Goal: Task Accomplishment & Management: Use online tool/utility

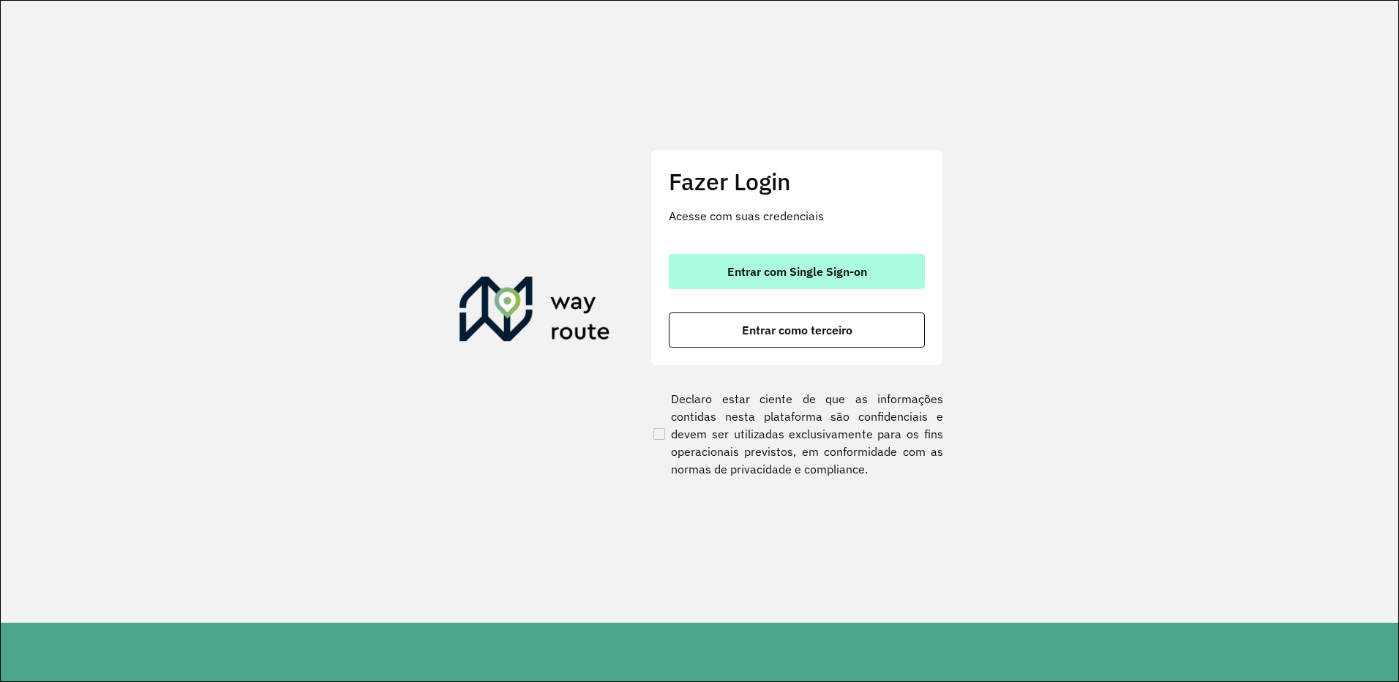
click at [759, 273] on span "Entrar com Single Sign-on" at bounding box center [797, 272] width 140 height 12
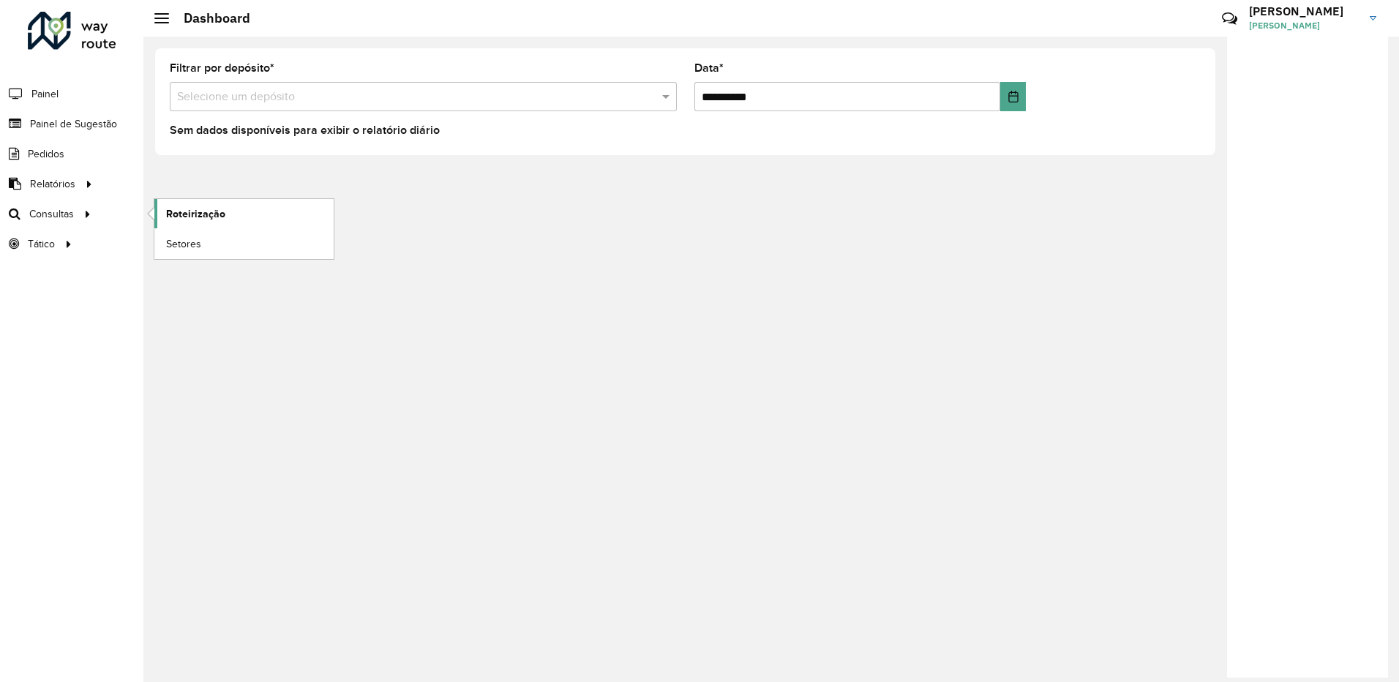
click at [195, 212] on span "Roteirização" at bounding box center [195, 213] width 59 height 15
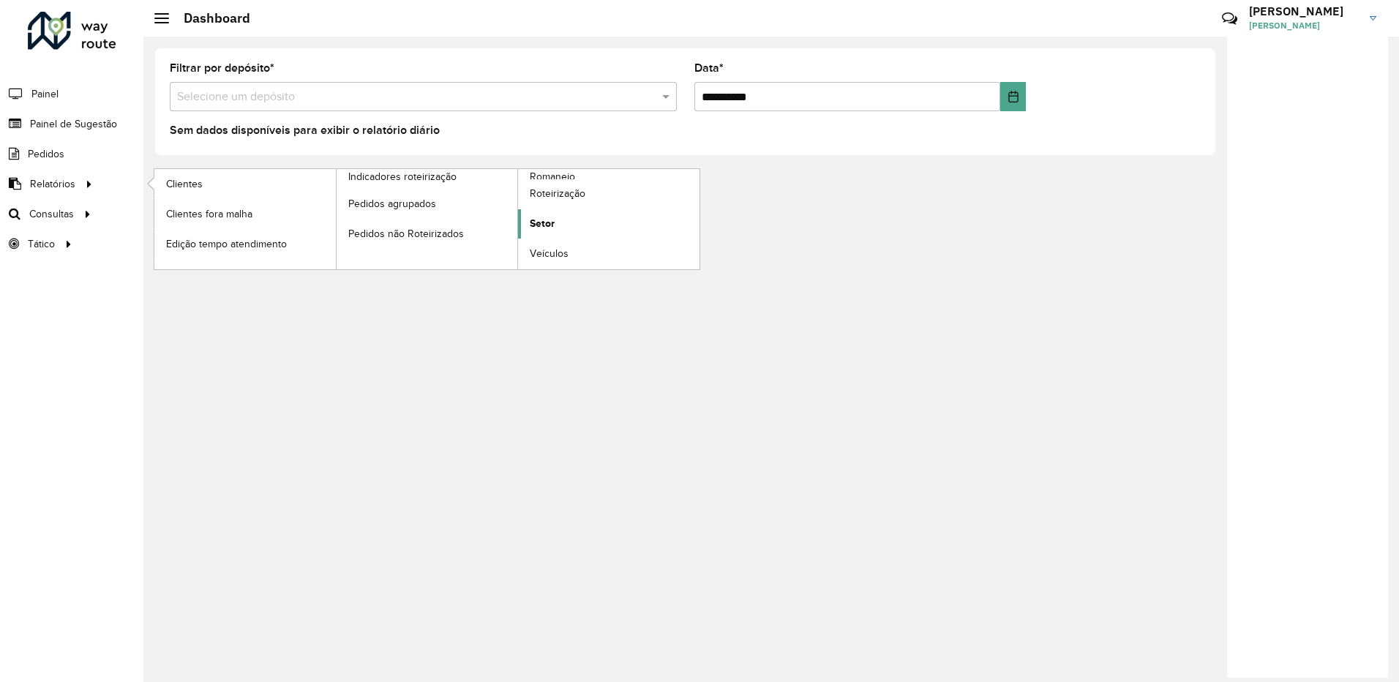
click at [572, 222] on link "Setor" at bounding box center [609, 223] width 182 height 29
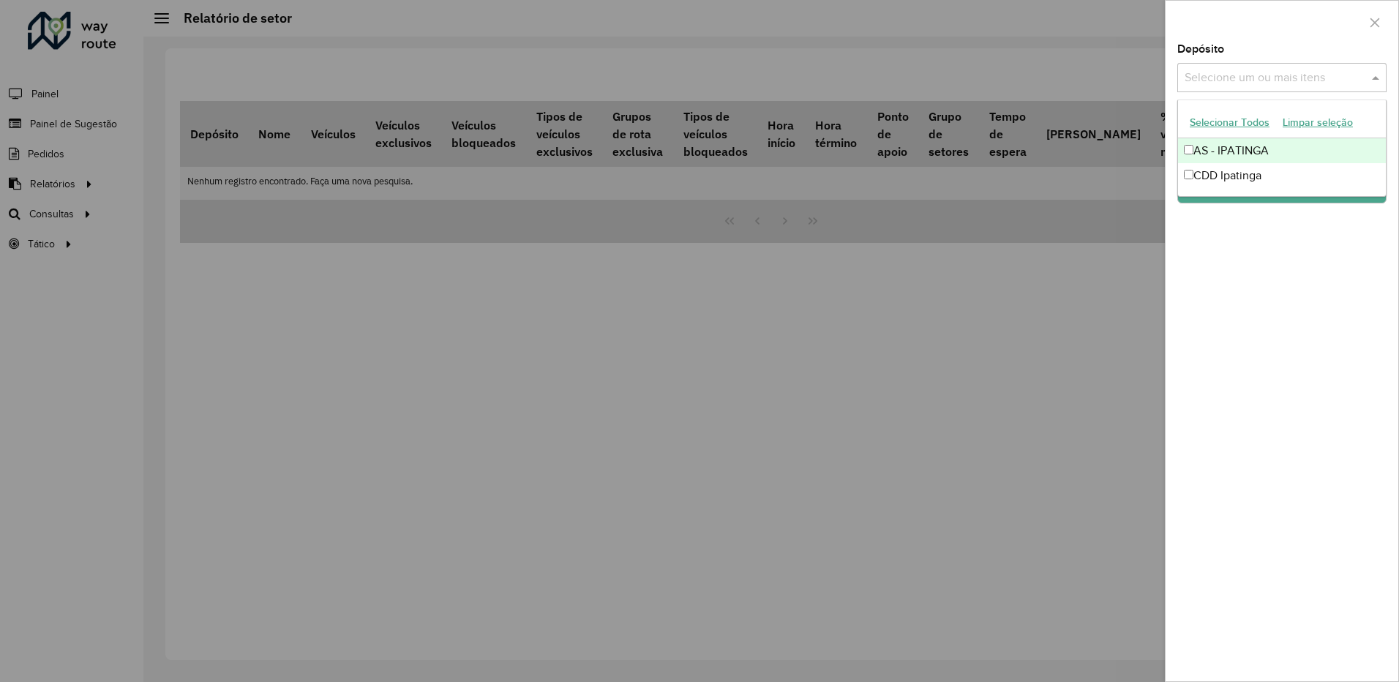
click at [1261, 74] on input "text" at bounding box center [1274, 79] width 187 height 18
click at [1221, 174] on div "CDD Ipatinga" at bounding box center [1282, 175] width 208 height 25
click at [1262, 228] on div "Depósito Selecione um ou mais itens CDD Ipatinga × × Grupo de Depósito Selecion…" at bounding box center [1282, 362] width 233 height 637
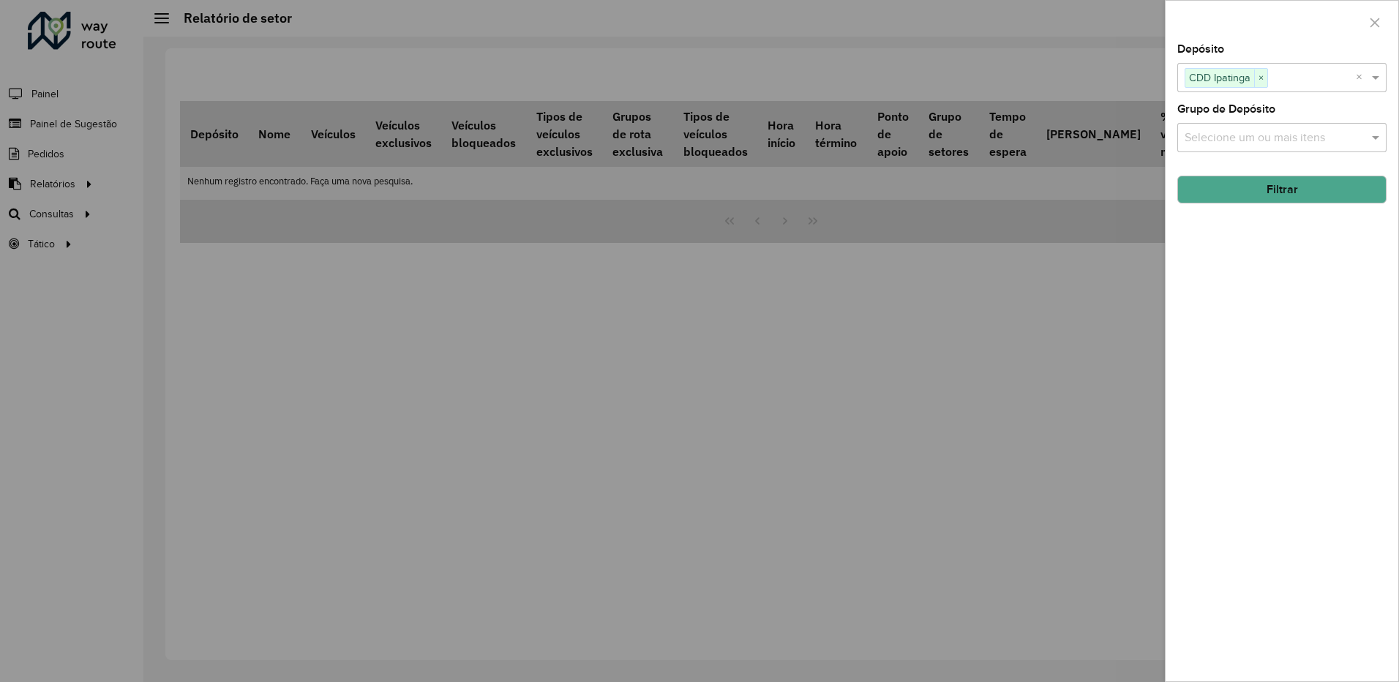
click at [1267, 199] on button "Filtrar" at bounding box center [1282, 190] width 209 height 28
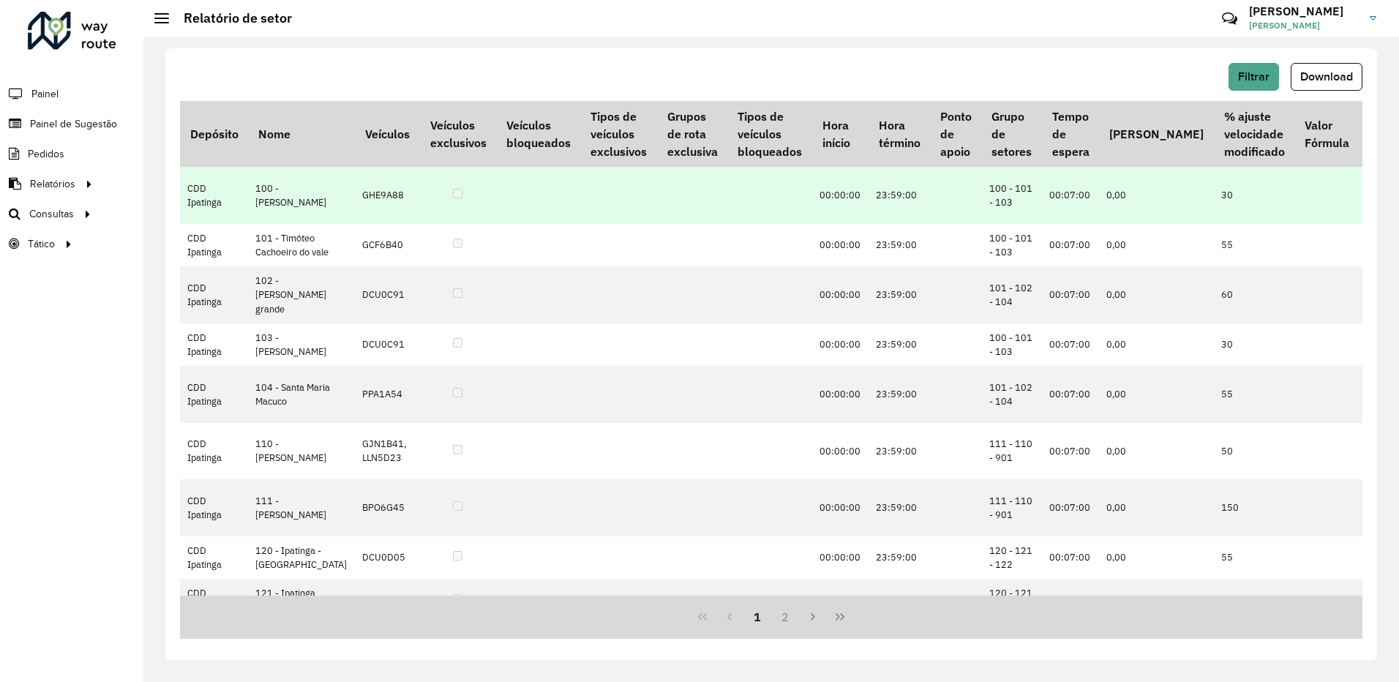
click at [203, 195] on td "CDD Ipatinga" at bounding box center [214, 195] width 68 height 57
drag, startPoint x: 306, startPoint y: 196, endPoint x: 323, endPoint y: 195, distance: 17.6
click at [322, 195] on tr "CDD Ipatinga 100 - Antônio Dias GHE9A88 00:00:00 23:59:00 100 - 101 - 103 00:07…" at bounding box center [1073, 195] width 1787 height 57
click at [355, 195] on td "GHE9A88" at bounding box center [387, 195] width 64 height 57
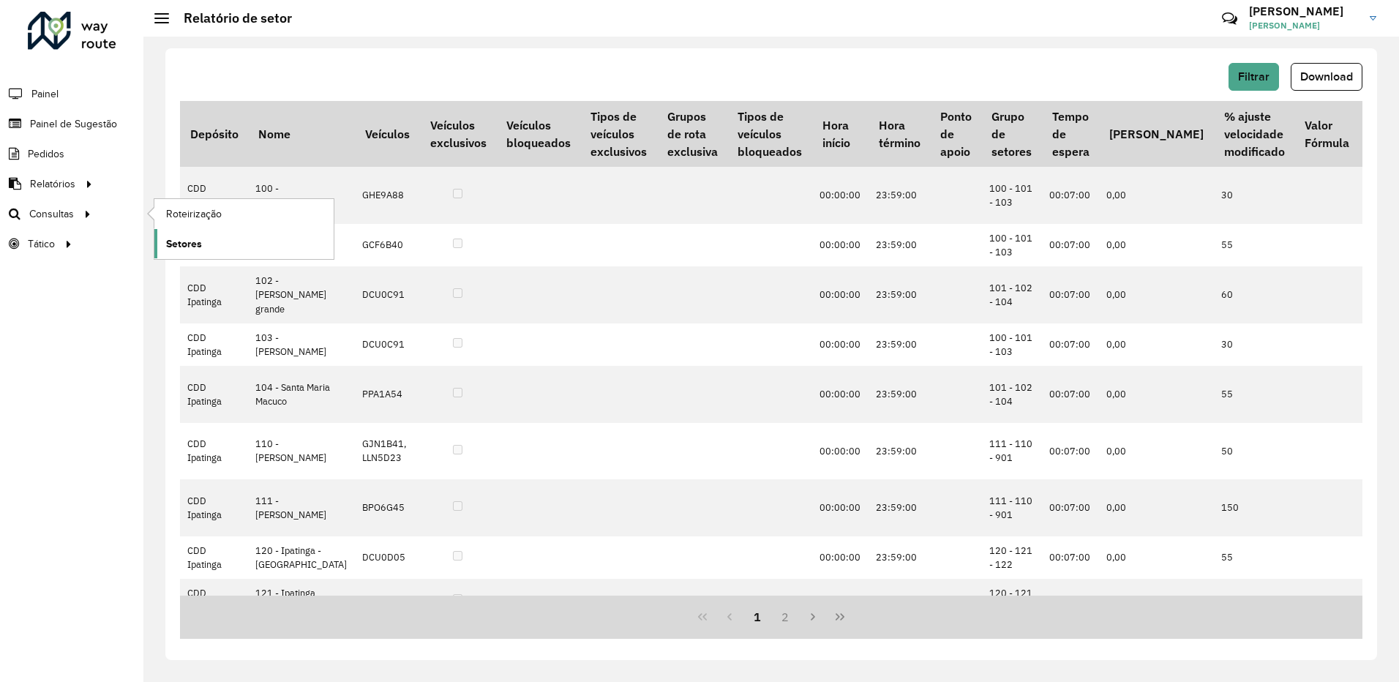
click at [240, 244] on link "Setores" at bounding box center [243, 243] width 179 height 29
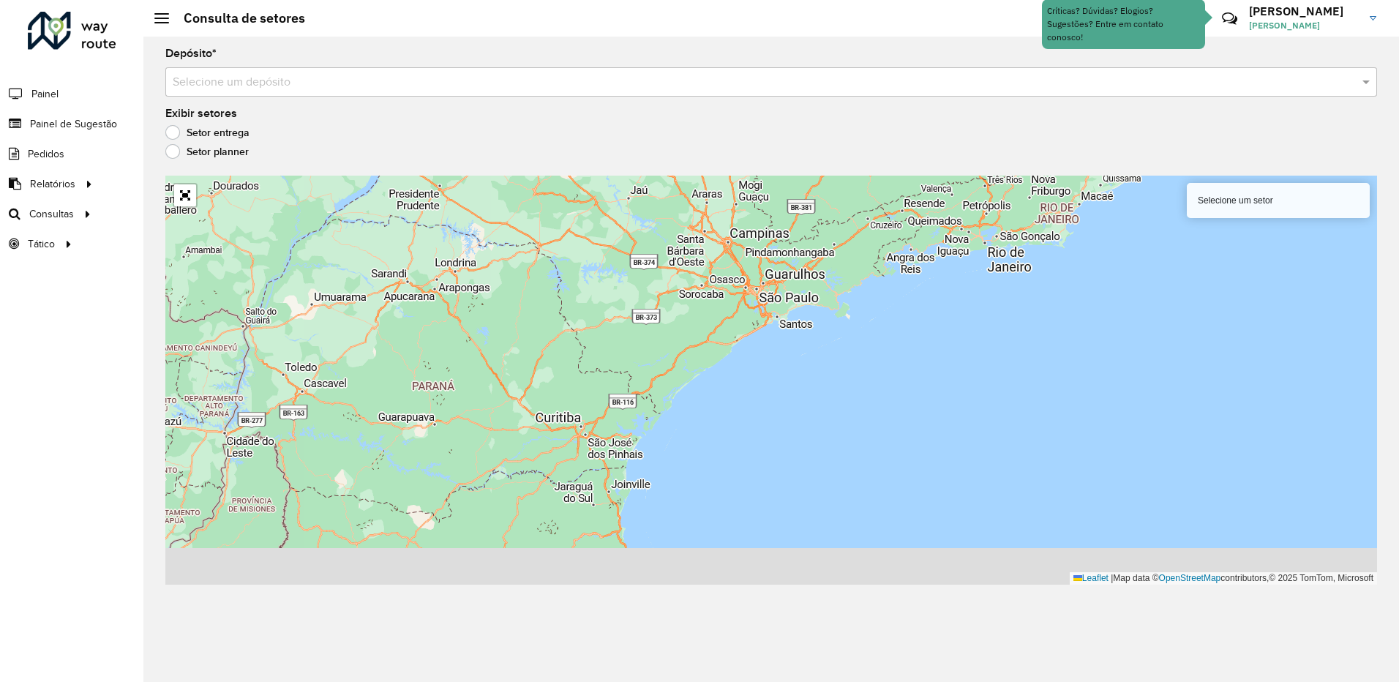
click at [174, 151] on label "Setor planner" at bounding box center [206, 151] width 83 height 15
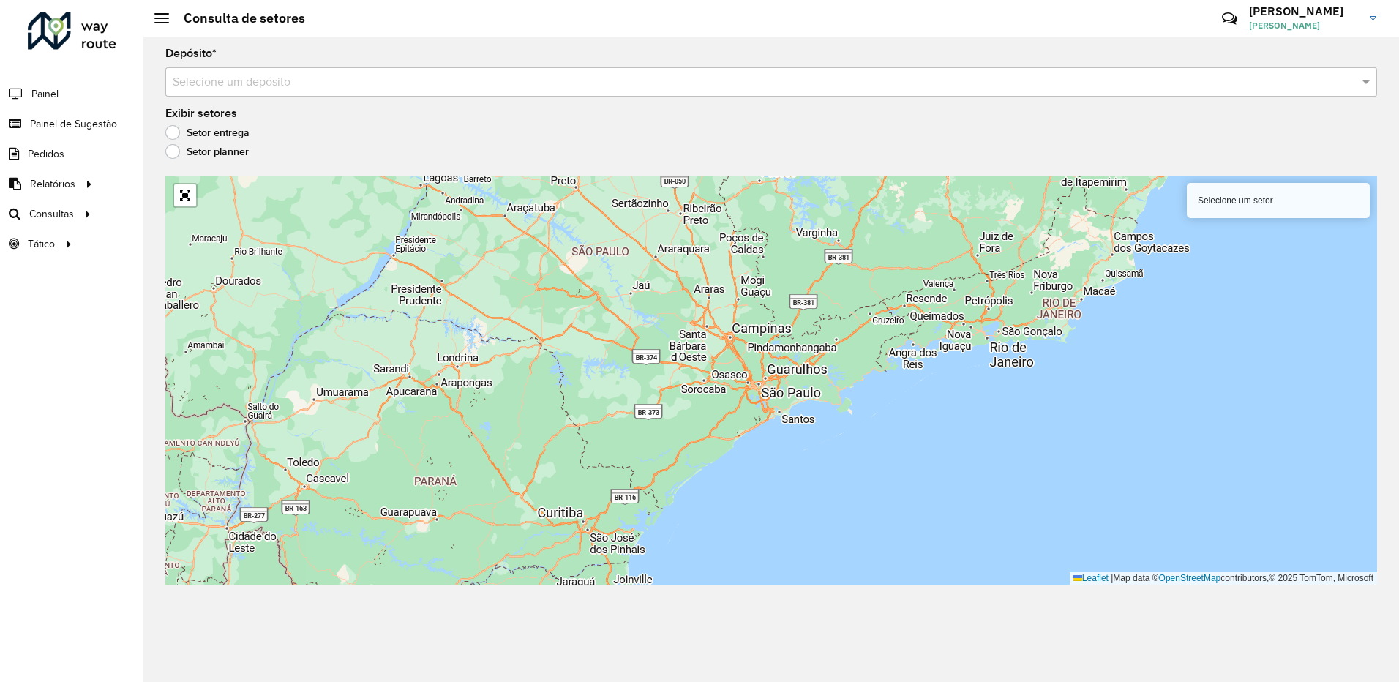
click at [1247, 225] on div "Selecione um setor Leaflet | Map data © OpenStreetMap contributors,© 2025 TomTo…" at bounding box center [771, 380] width 1212 height 409
click at [1285, 202] on div "Selecione um setor" at bounding box center [1278, 200] width 183 height 35
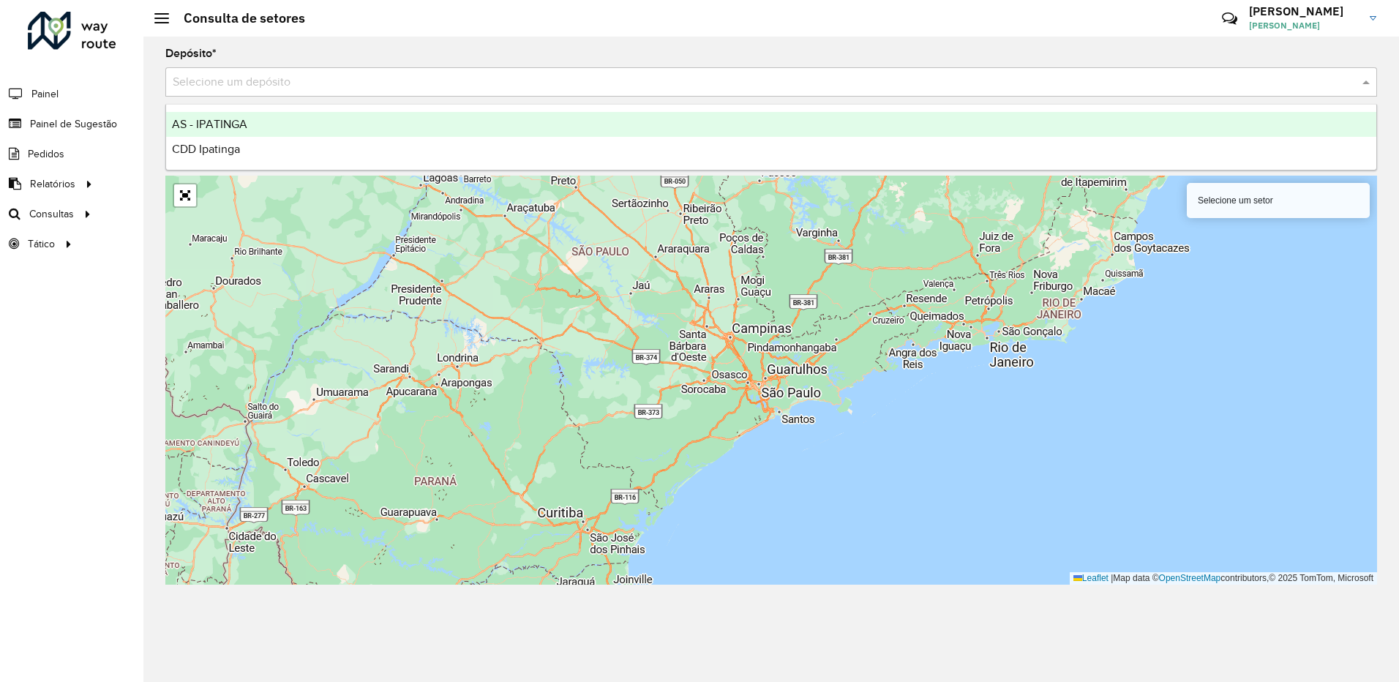
click at [335, 81] on input "text" at bounding box center [757, 83] width 1168 height 18
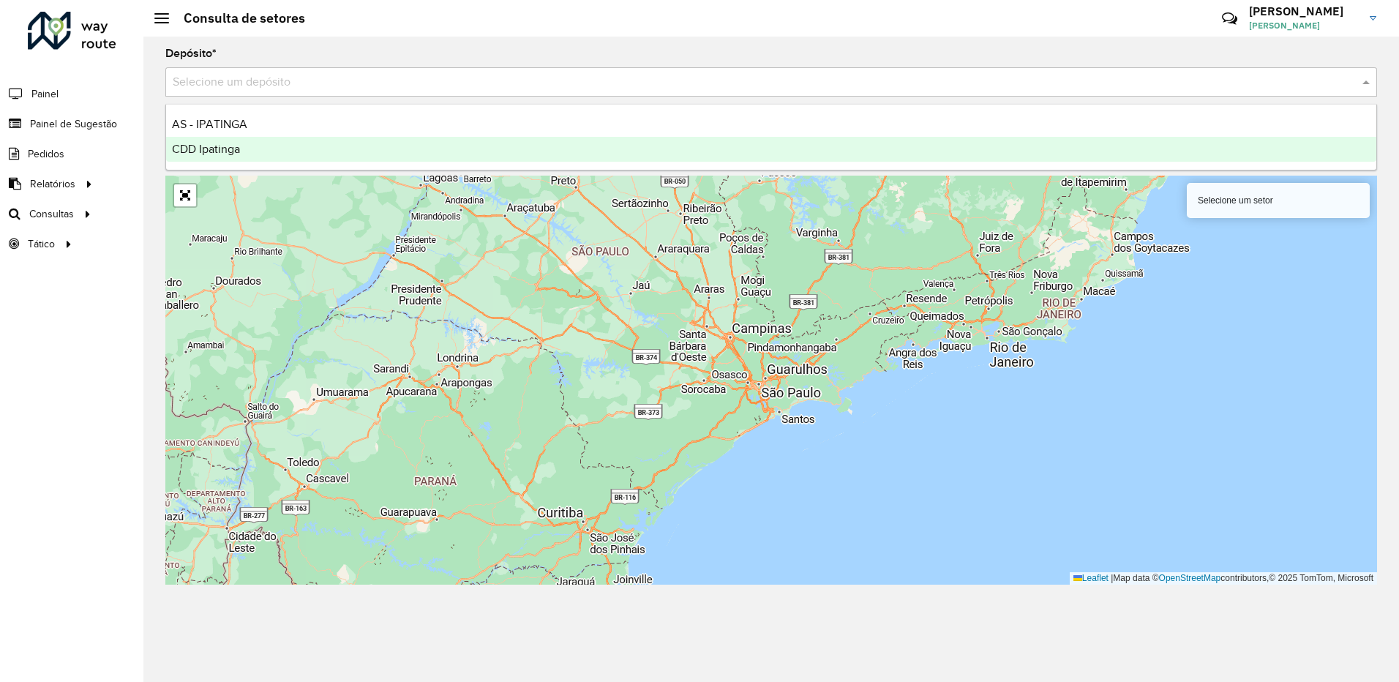
click at [250, 146] on div "CDD Ipatinga" at bounding box center [771, 149] width 1211 height 25
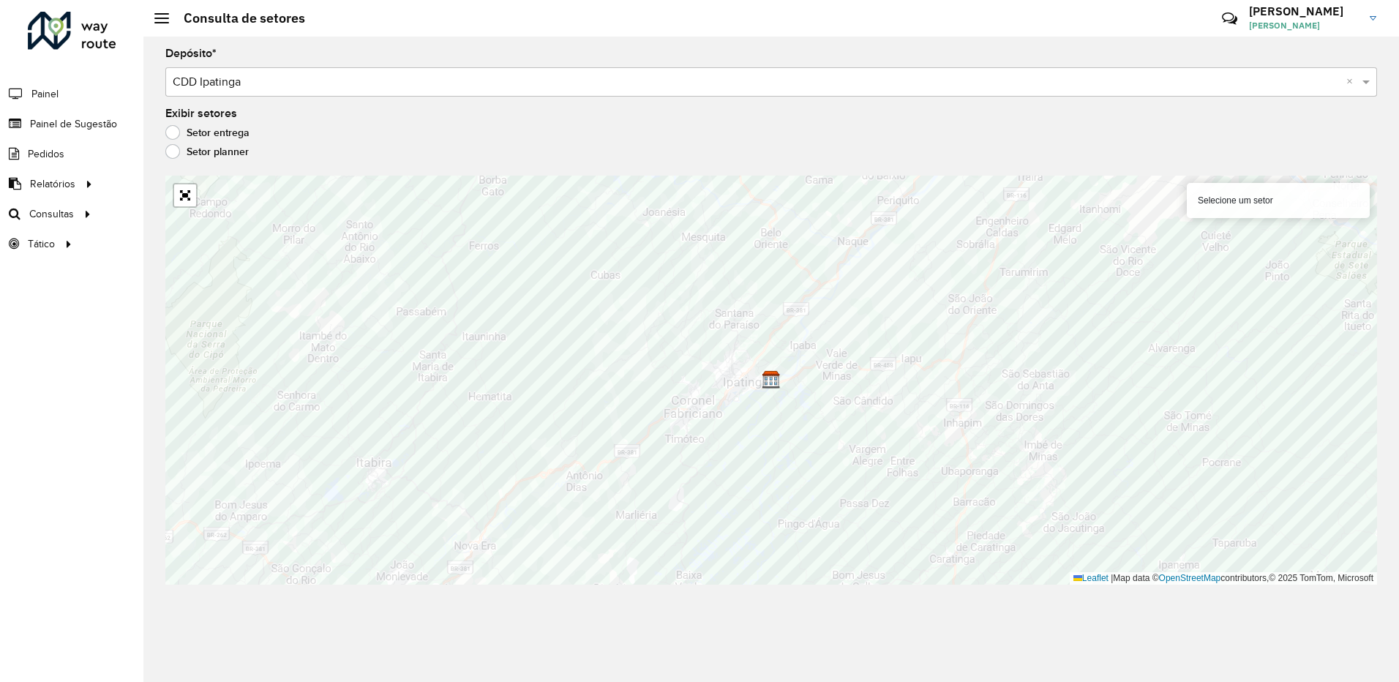
click at [1252, 209] on div "Selecione um setor" at bounding box center [1278, 200] width 183 height 35
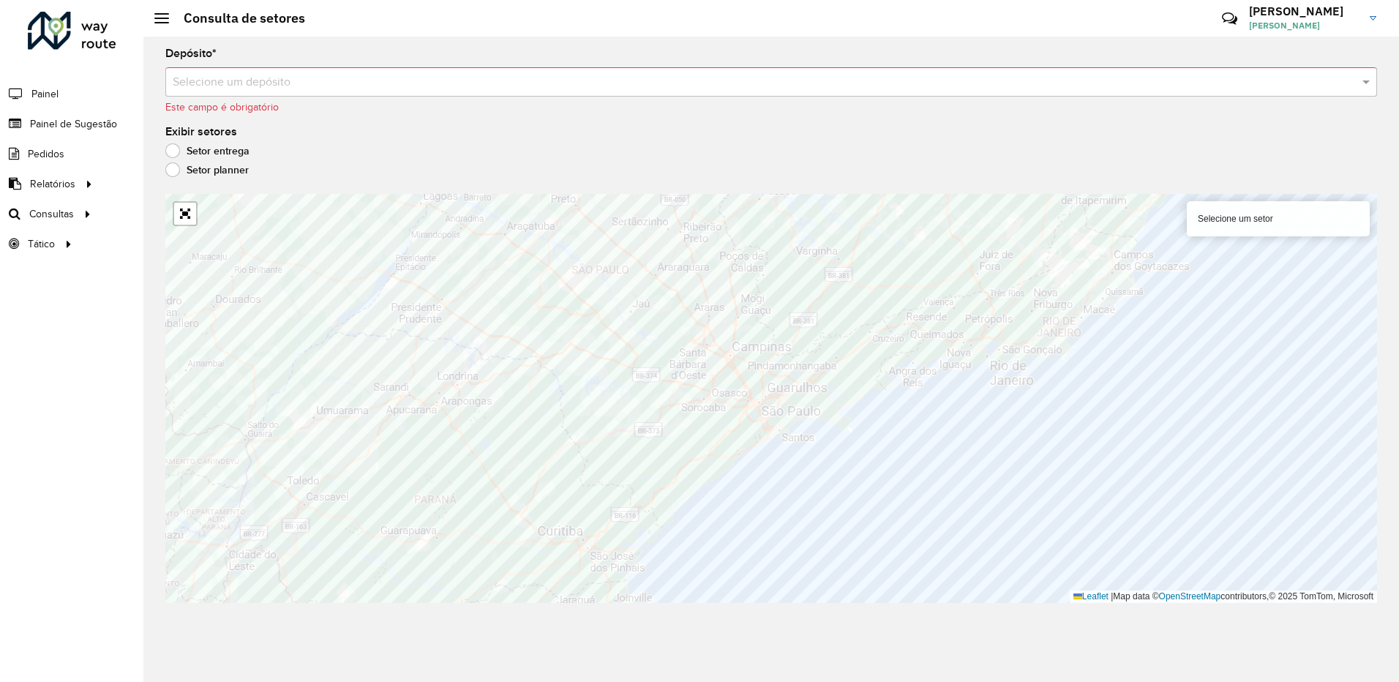
click at [171, 151] on label "Setor entrega" at bounding box center [207, 150] width 84 height 15
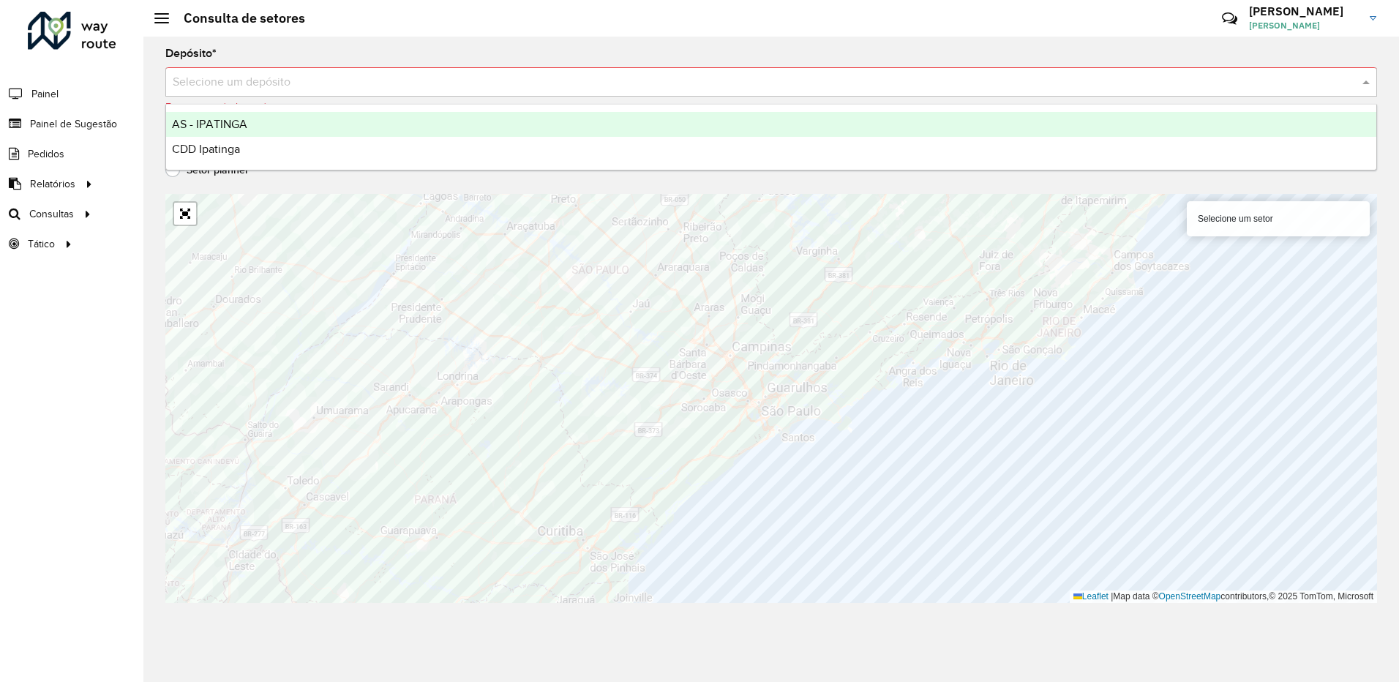
click at [1292, 89] on input "text" at bounding box center [757, 83] width 1168 height 18
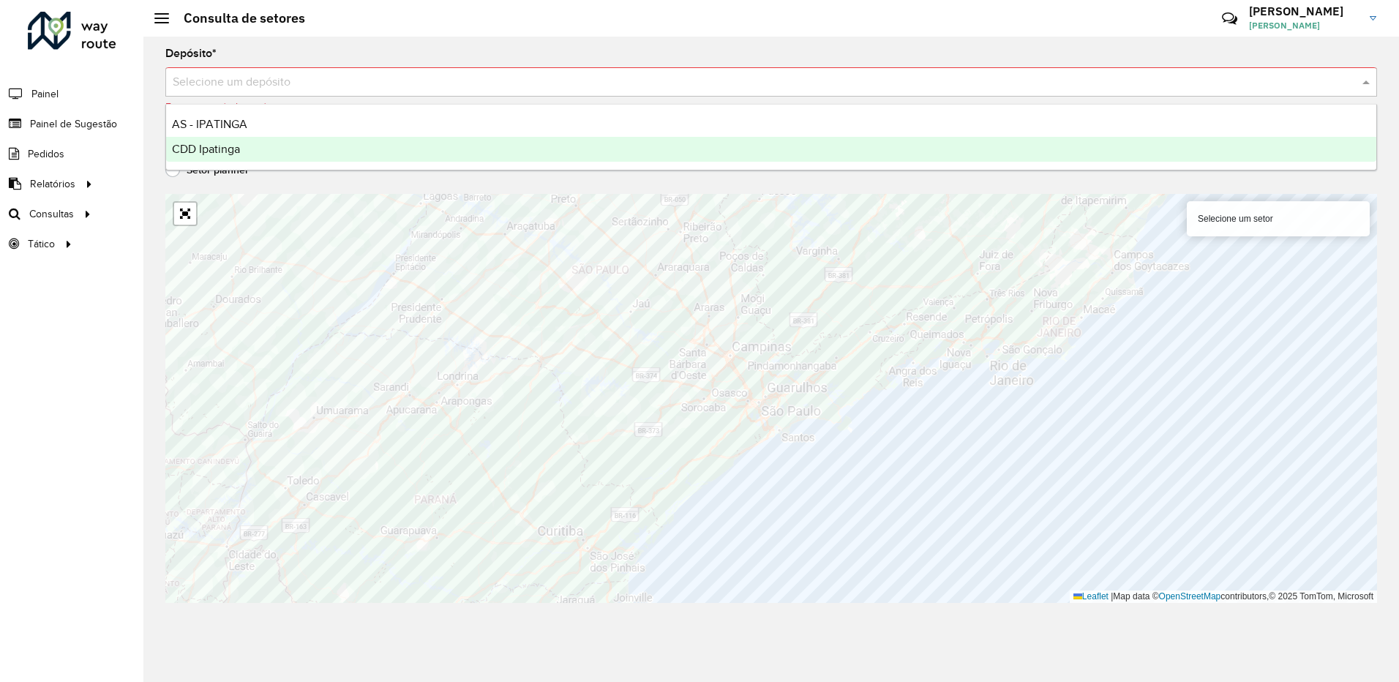
click at [291, 158] on div "CDD Ipatinga" at bounding box center [771, 149] width 1211 height 25
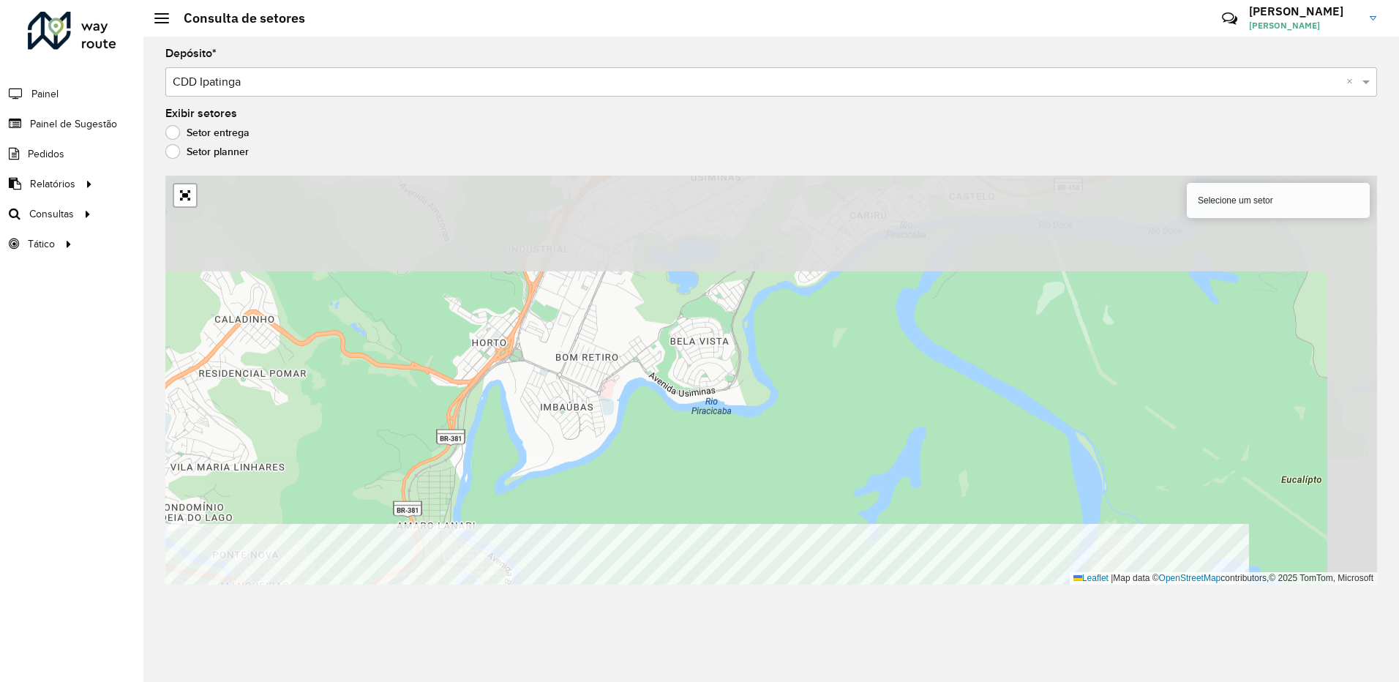
click at [686, 681] on html "Aguarde... Pop-up bloqueado! Seu navegador bloqueou automáticamente a abertura …" at bounding box center [699, 341] width 1399 height 682
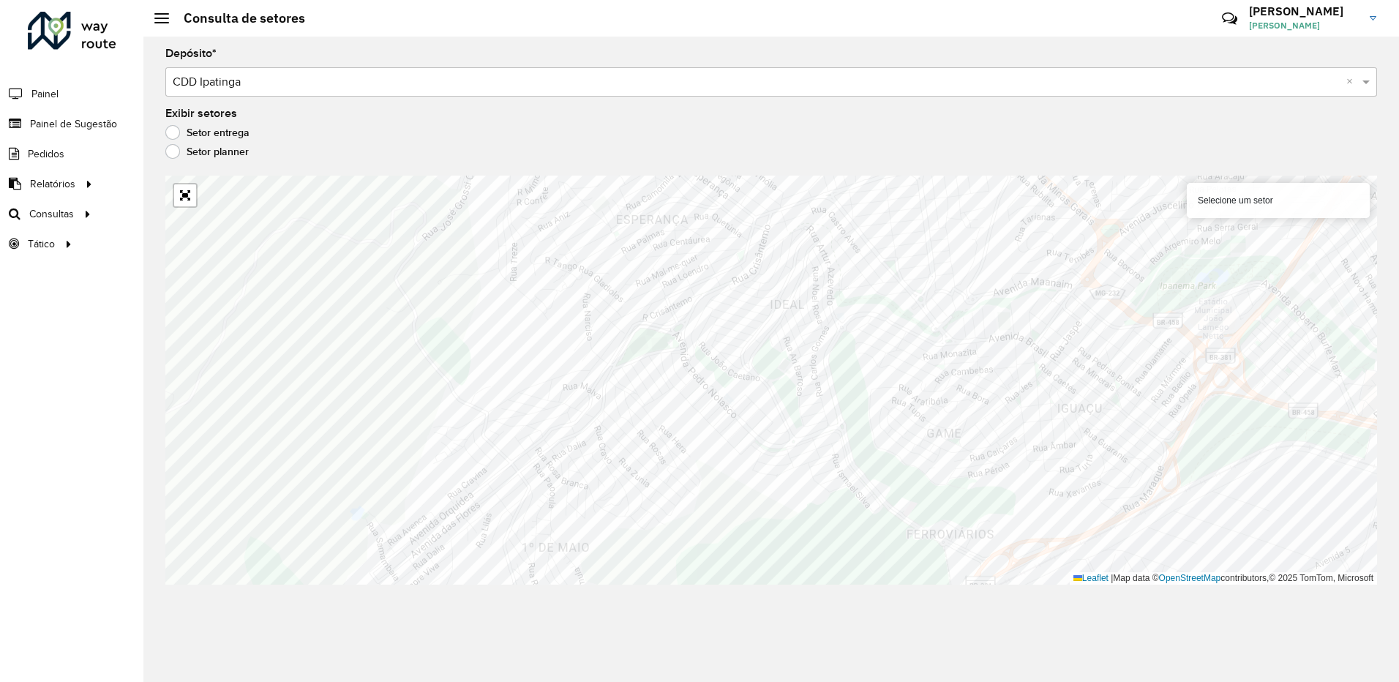
click at [1327, 209] on div "Selecione um setor" at bounding box center [1278, 200] width 183 height 35
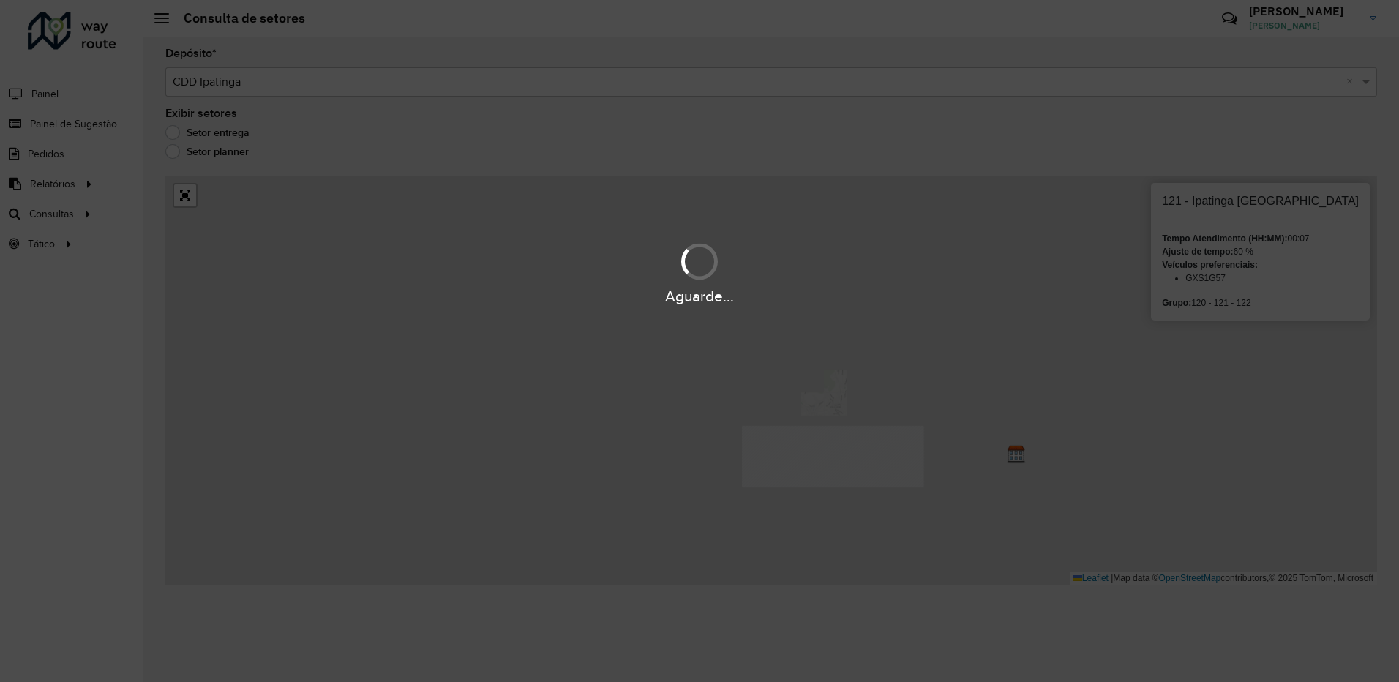
click at [922, 380] on div "Aguarde..." at bounding box center [699, 341] width 1399 height 682
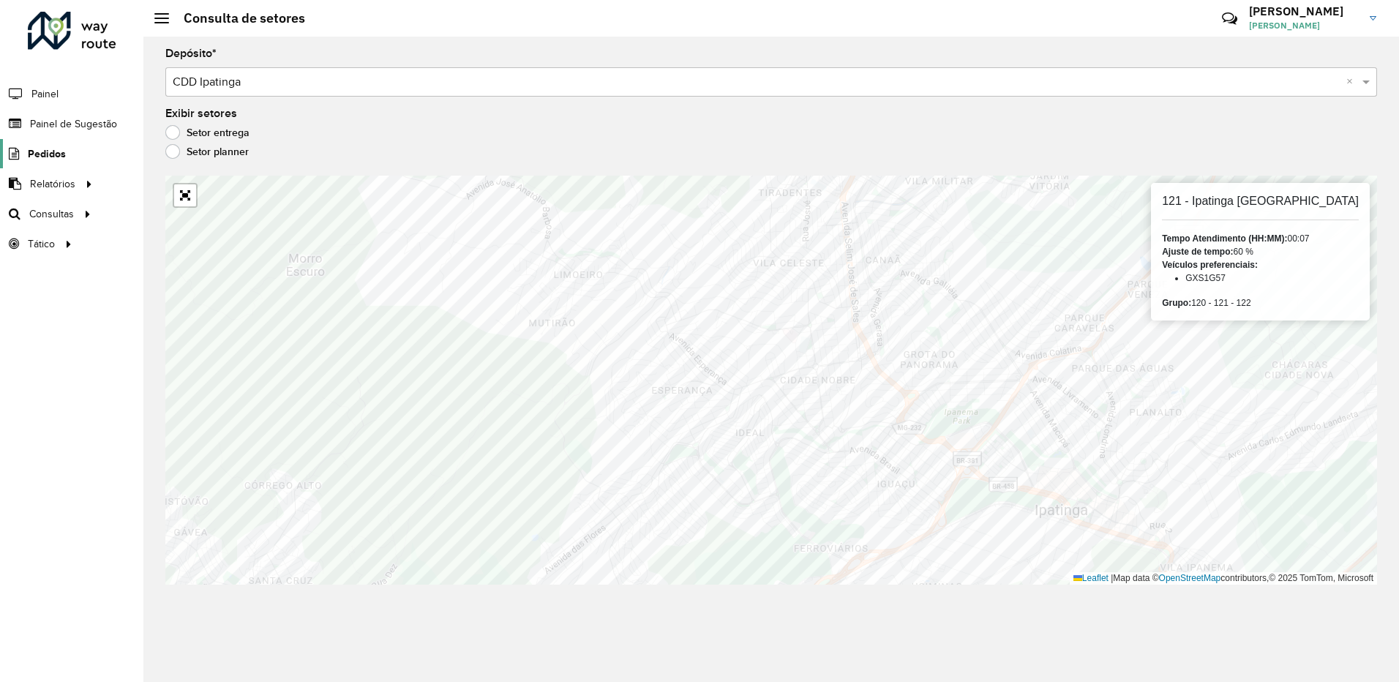
click at [43, 144] on link "Pedidos" at bounding box center [33, 153] width 66 height 29
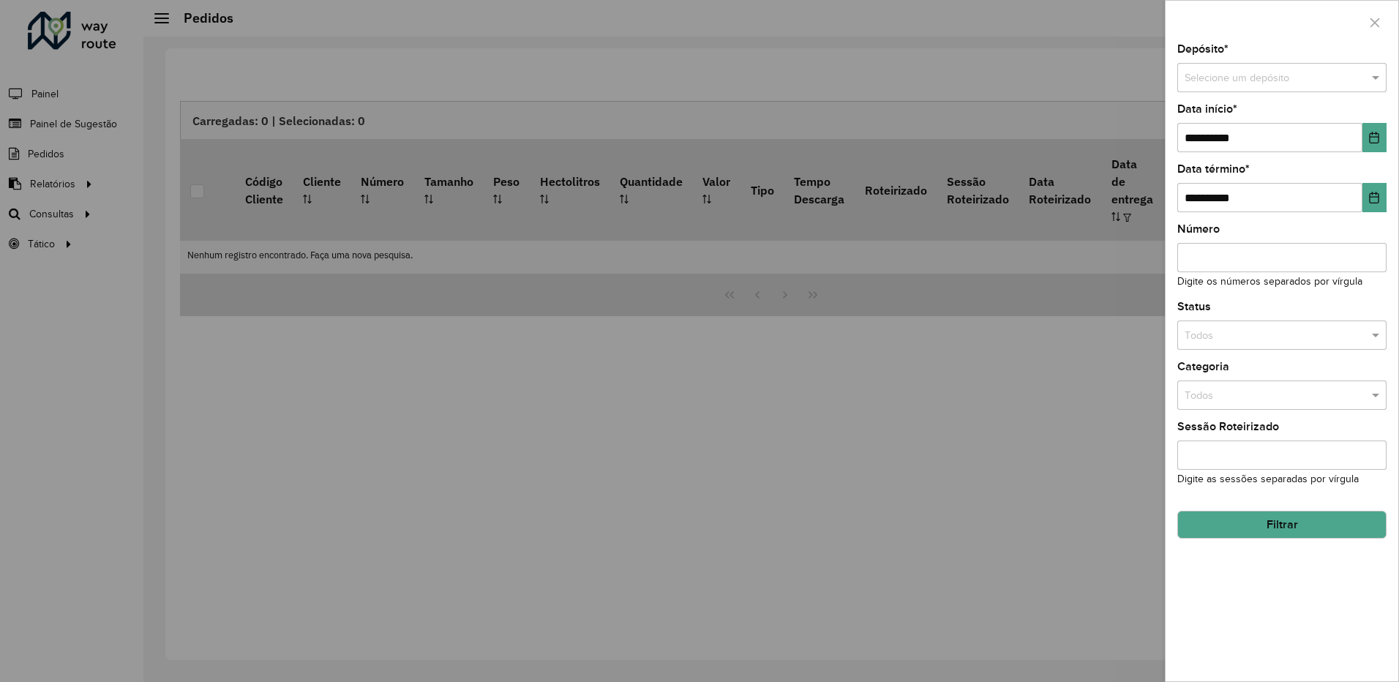
click at [618, 379] on div at bounding box center [699, 341] width 1399 height 682
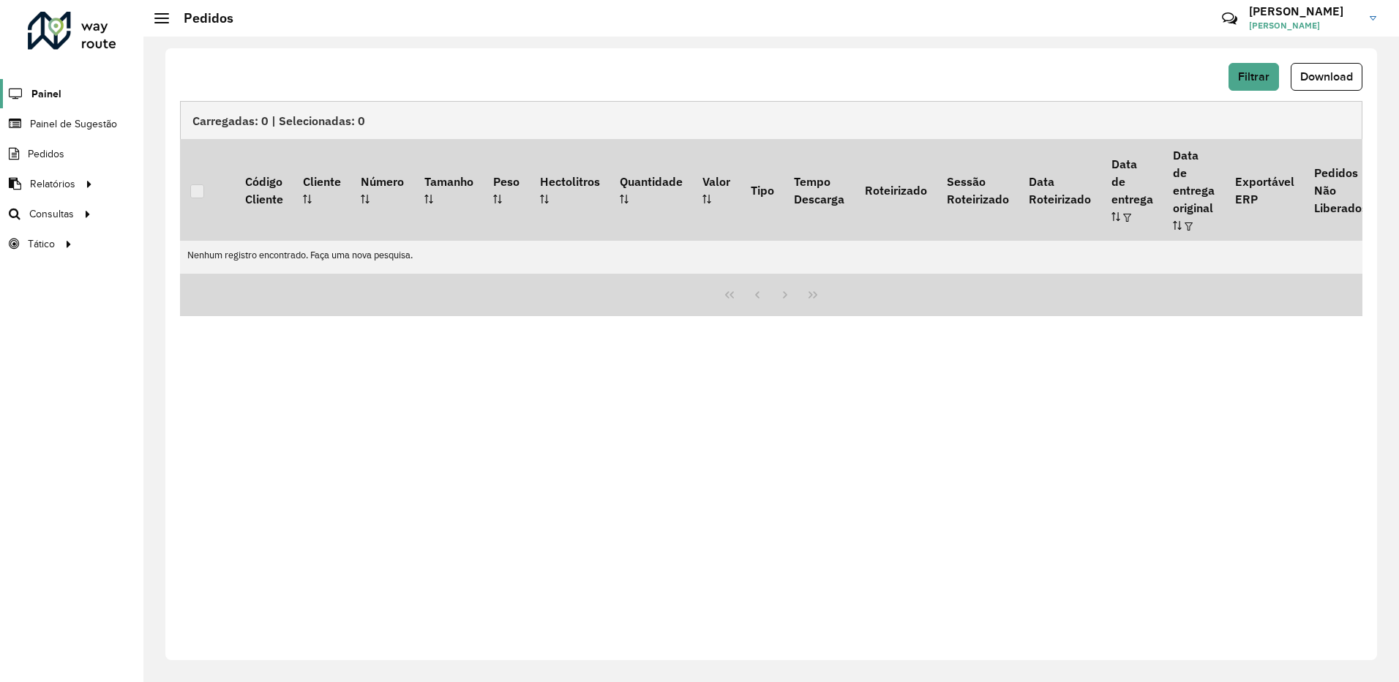
click at [46, 83] on link "Painel" at bounding box center [30, 93] width 61 height 29
click at [178, 213] on span "Roteirização" at bounding box center [195, 213] width 59 height 15
click at [210, 245] on link "Setores" at bounding box center [243, 243] width 179 height 29
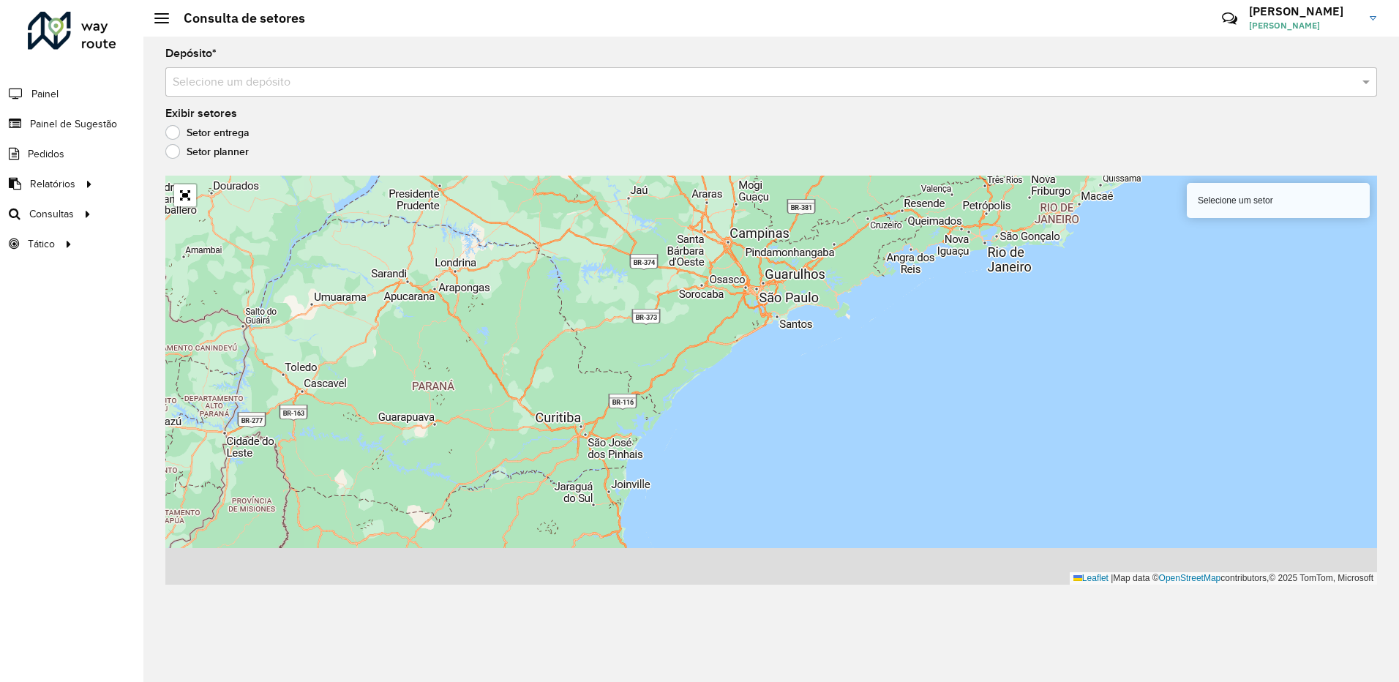
click at [1323, 81] on input "text" at bounding box center [757, 83] width 1168 height 18
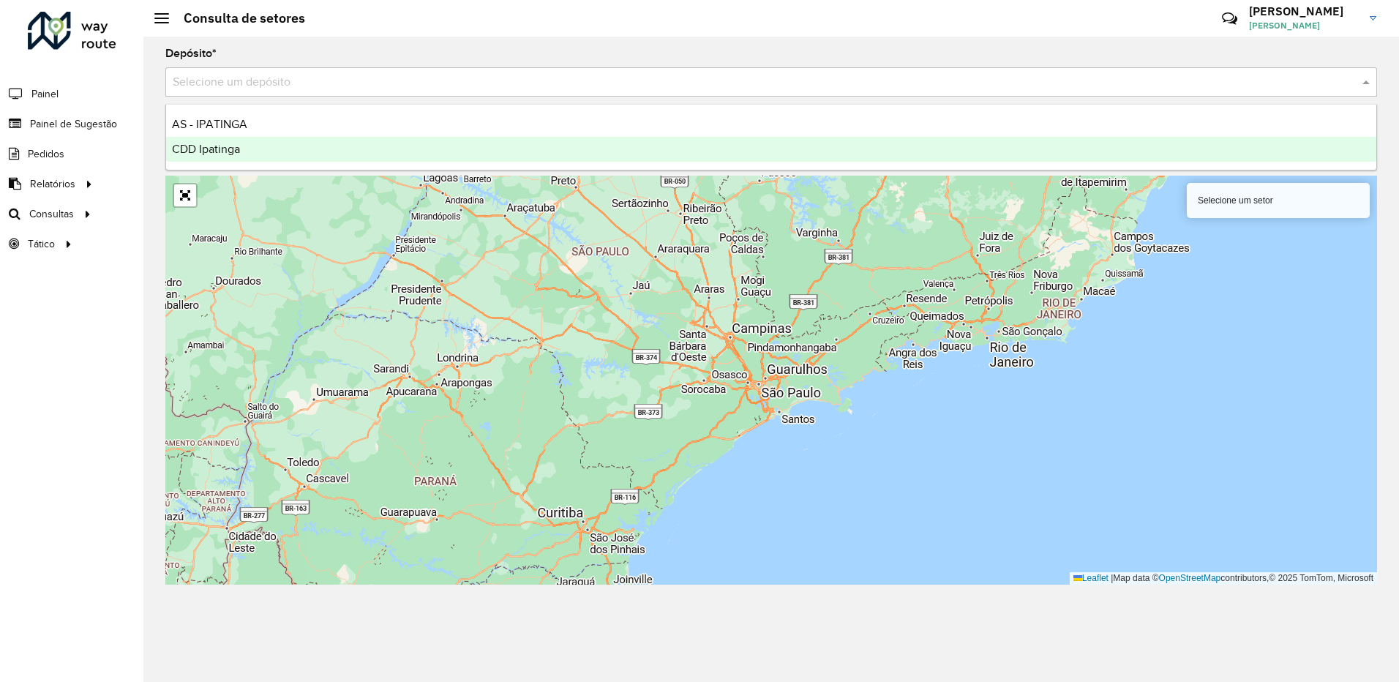
click at [441, 143] on div "CDD Ipatinga" at bounding box center [771, 149] width 1211 height 25
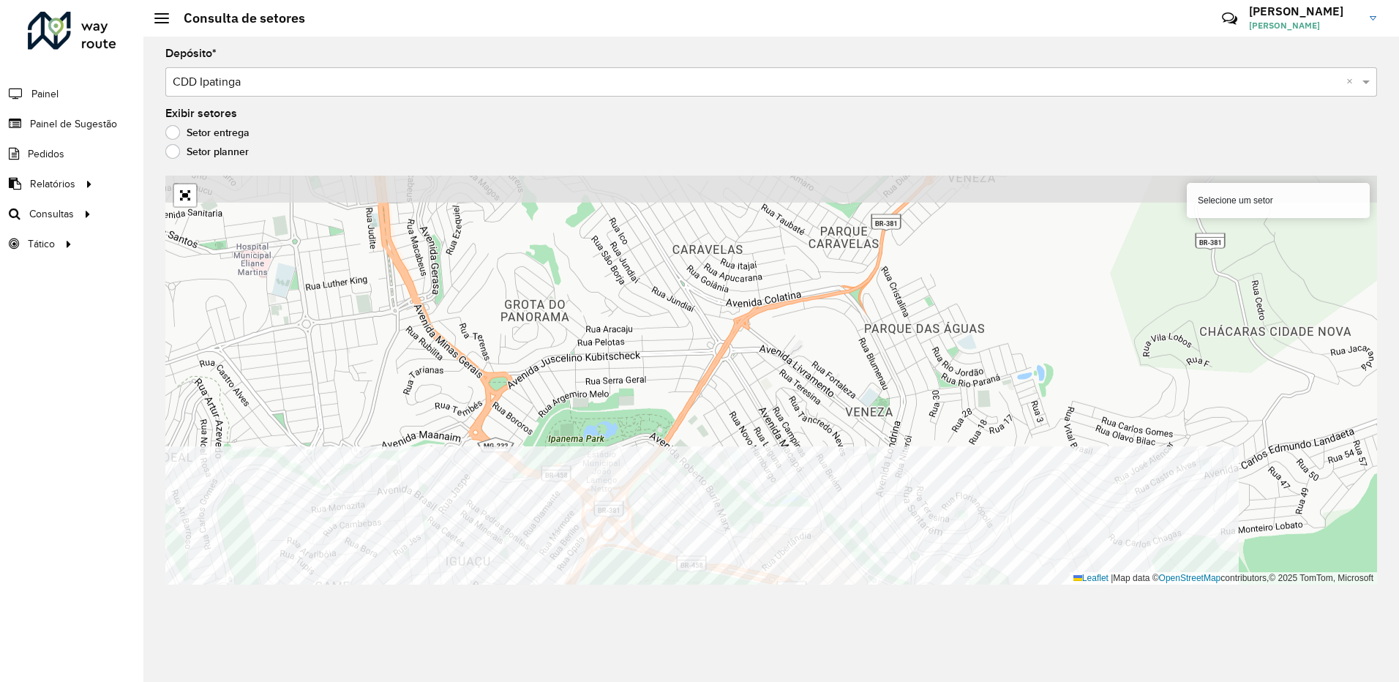
click at [622, 605] on div "Depósito * Selecione um depósito × CDD Ipatinga × Exibir setores Setor entrega …" at bounding box center [771, 360] width 1256 height 646
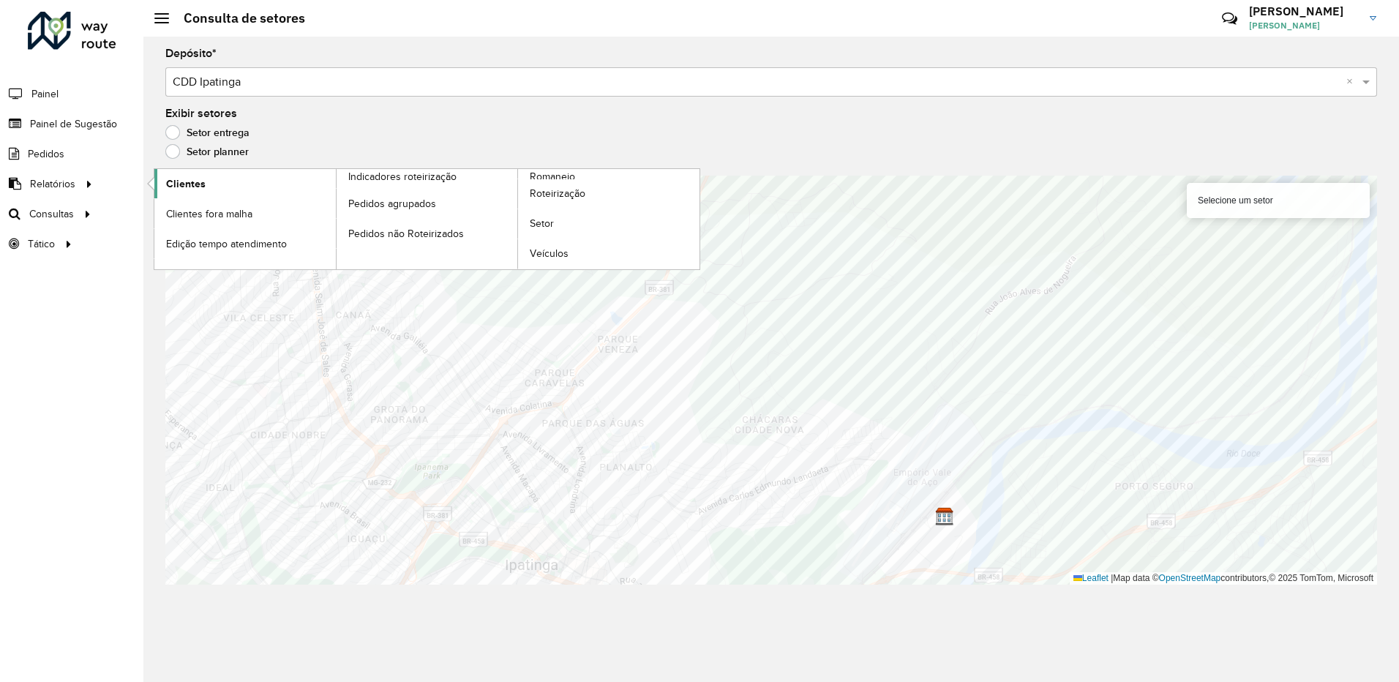
click at [168, 184] on span "Clientes" at bounding box center [186, 183] width 40 height 15
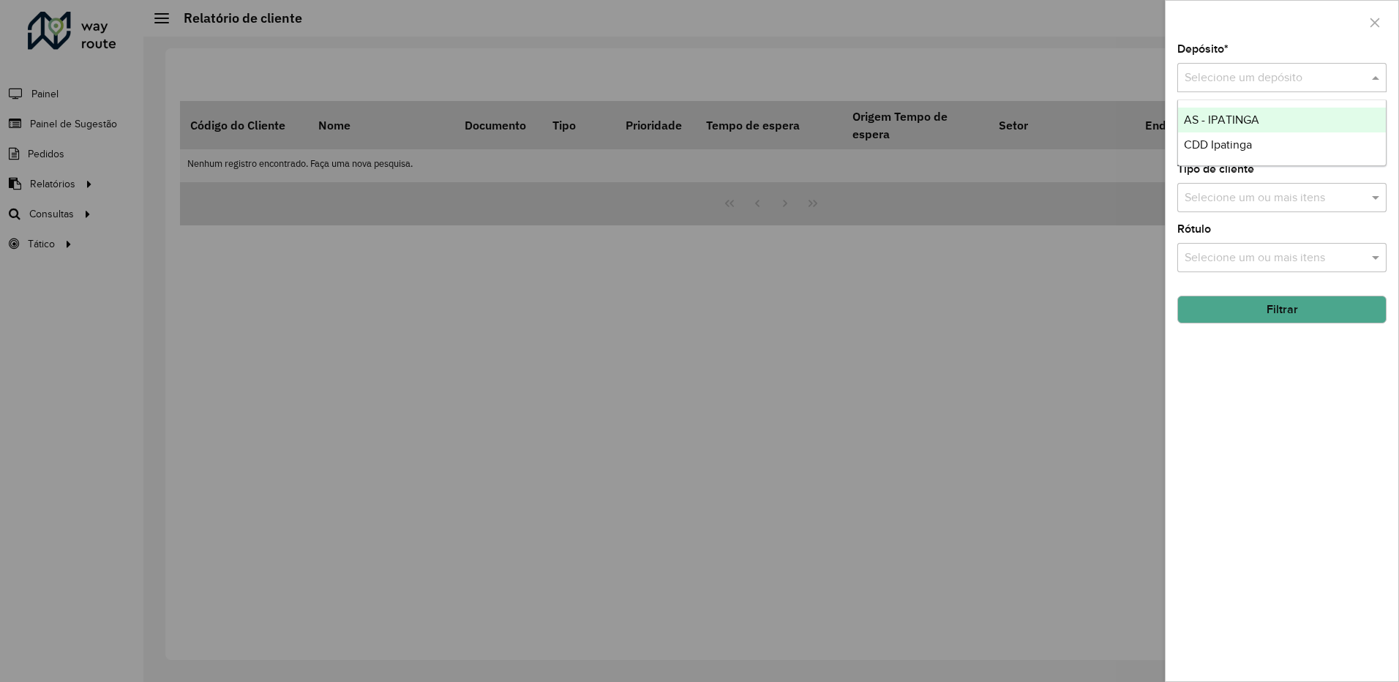
click at [1312, 89] on div "Selecione um depósito" at bounding box center [1282, 77] width 209 height 29
click at [1202, 149] on span "CDD Ipatinga" at bounding box center [1218, 144] width 68 height 12
click at [1268, 321] on button "Filtrar" at bounding box center [1282, 310] width 209 height 28
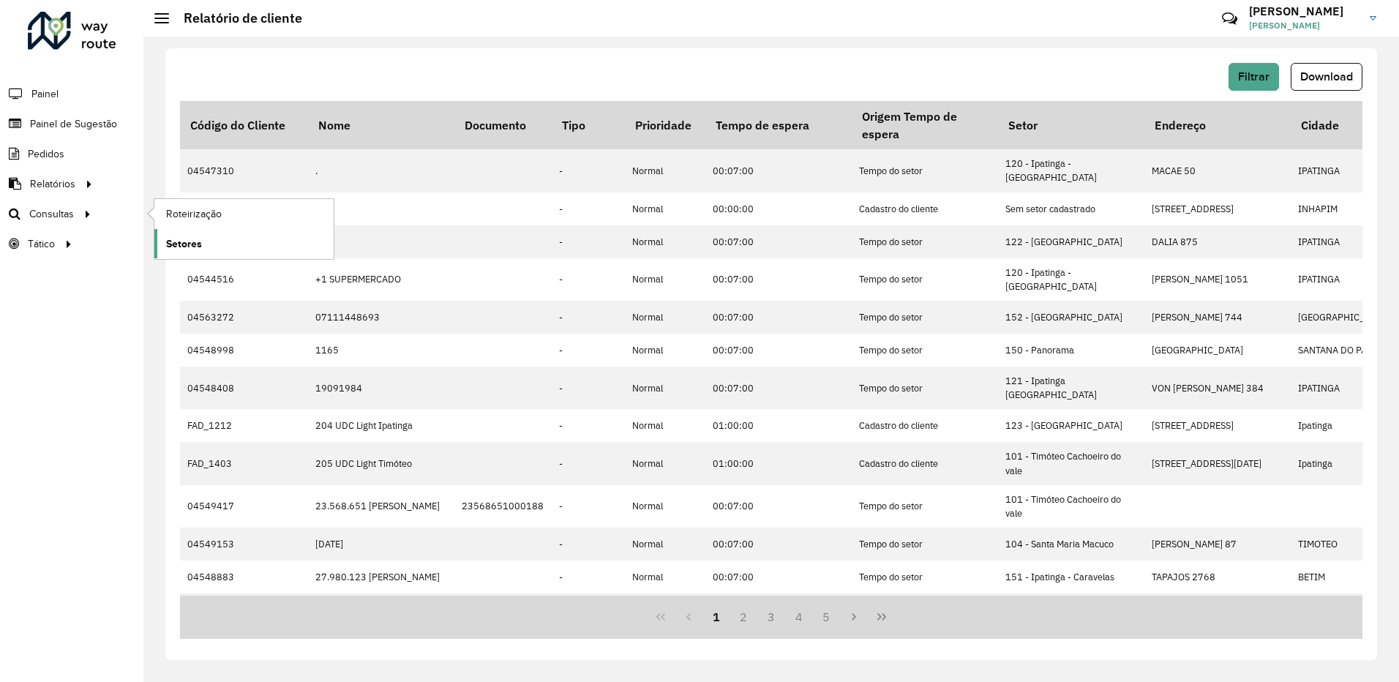
click at [193, 246] on span "Setores" at bounding box center [184, 243] width 36 height 15
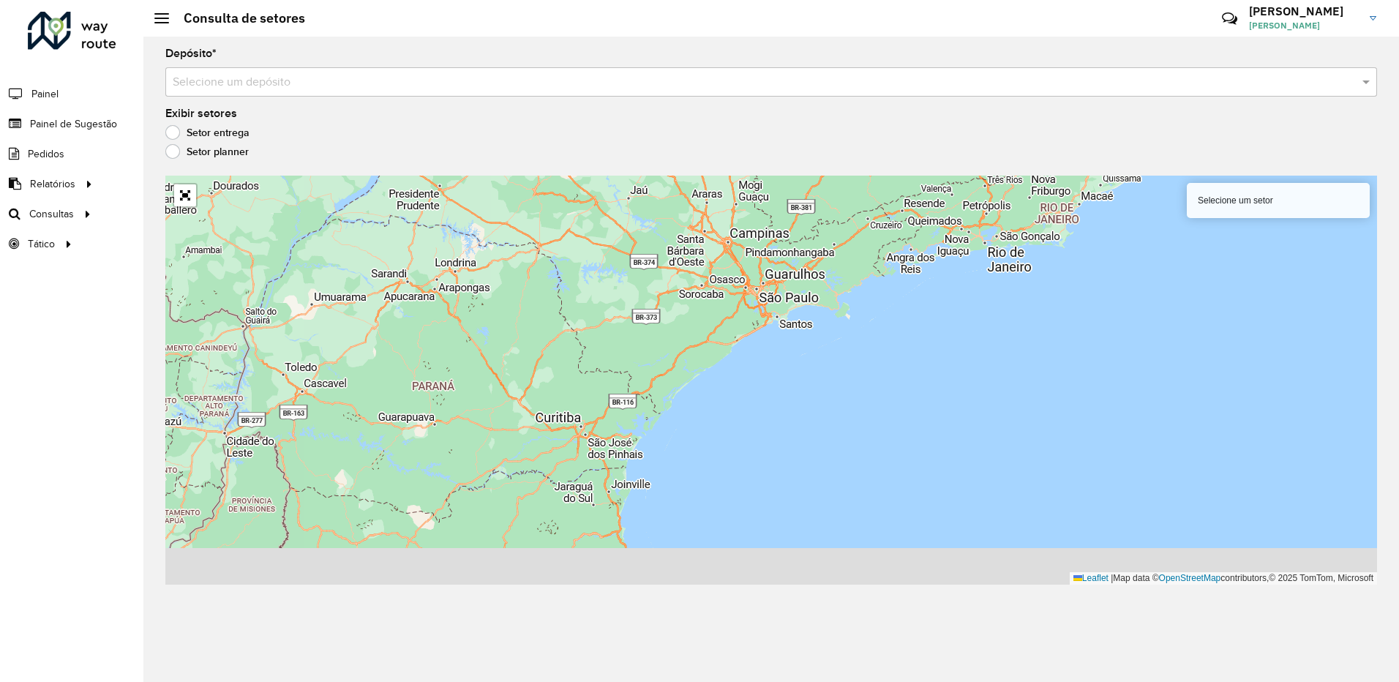
click at [171, 151] on label "Setor planner" at bounding box center [206, 151] width 83 height 15
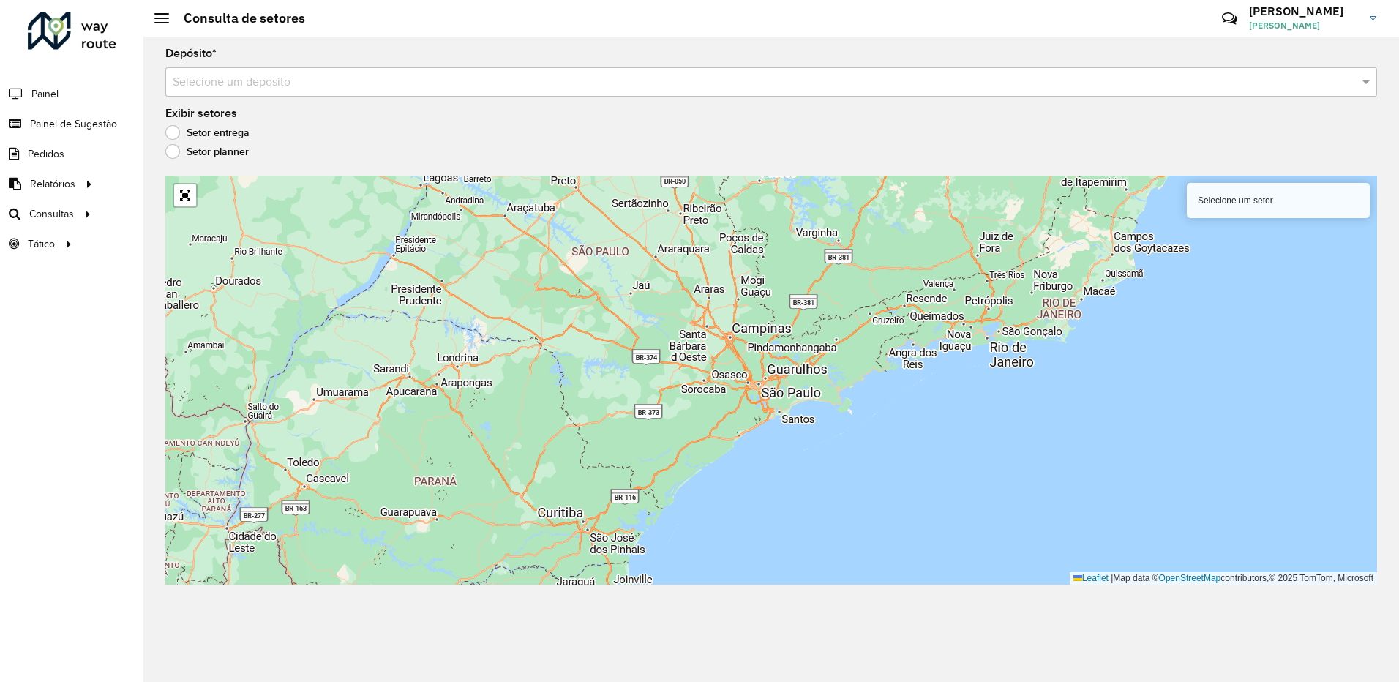
click at [497, 83] on input "text" at bounding box center [757, 83] width 1168 height 18
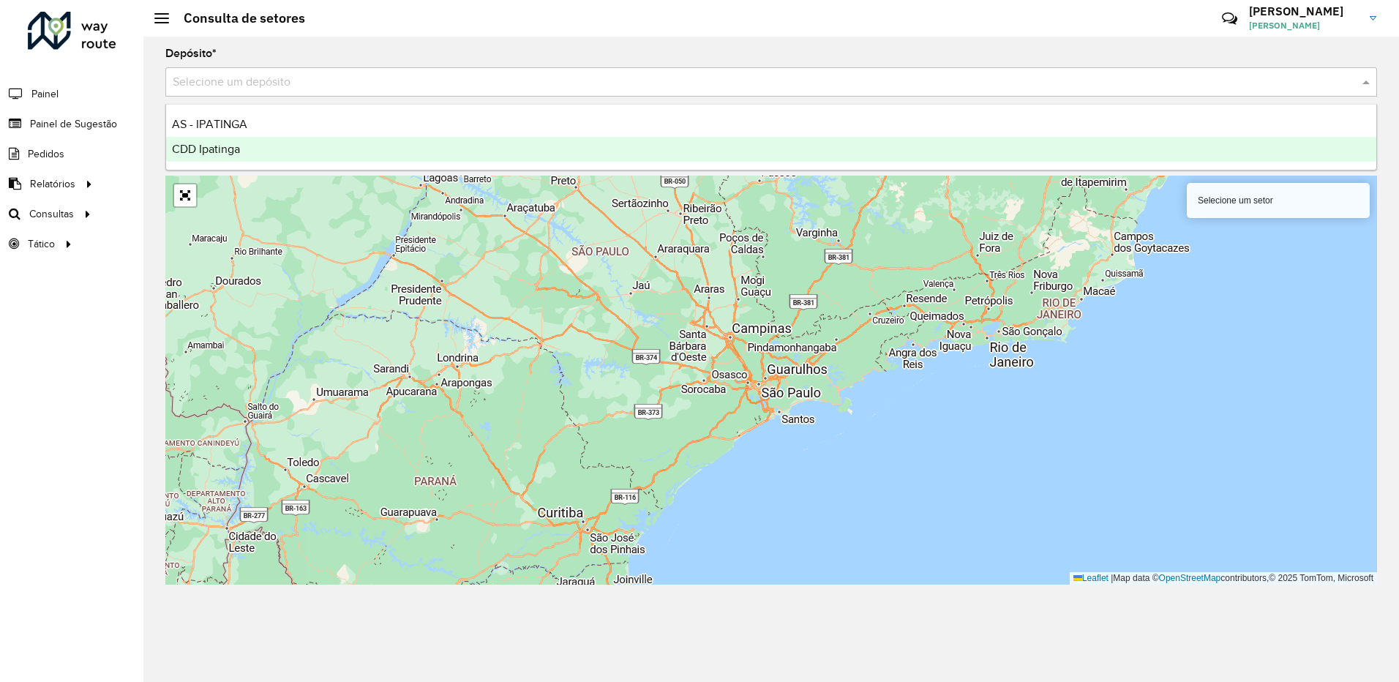
click at [257, 152] on div "CDD Ipatinga" at bounding box center [771, 149] width 1211 height 25
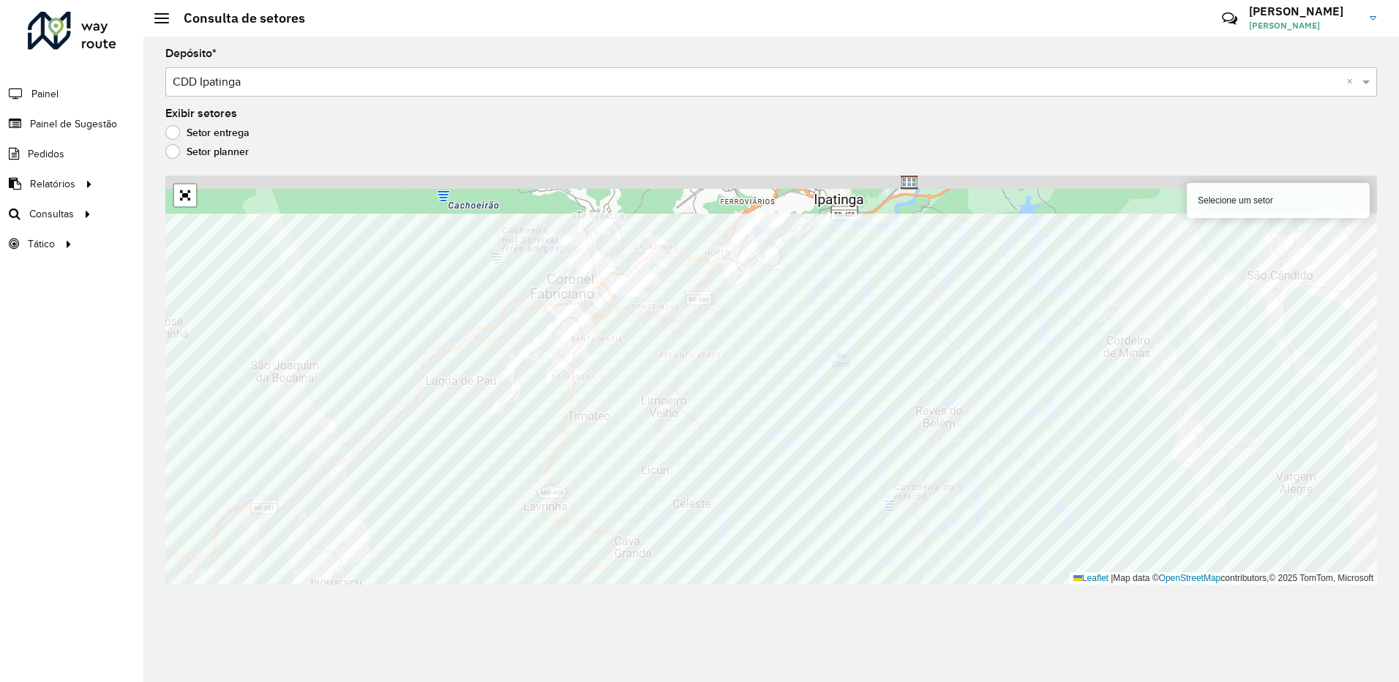
click at [927, 681] on html "Aguarde... Pop-up bloqueado! Seu navegador bloqueou automáticamente a abertura …" at bounding box center [699, 341] width 1399 height 682
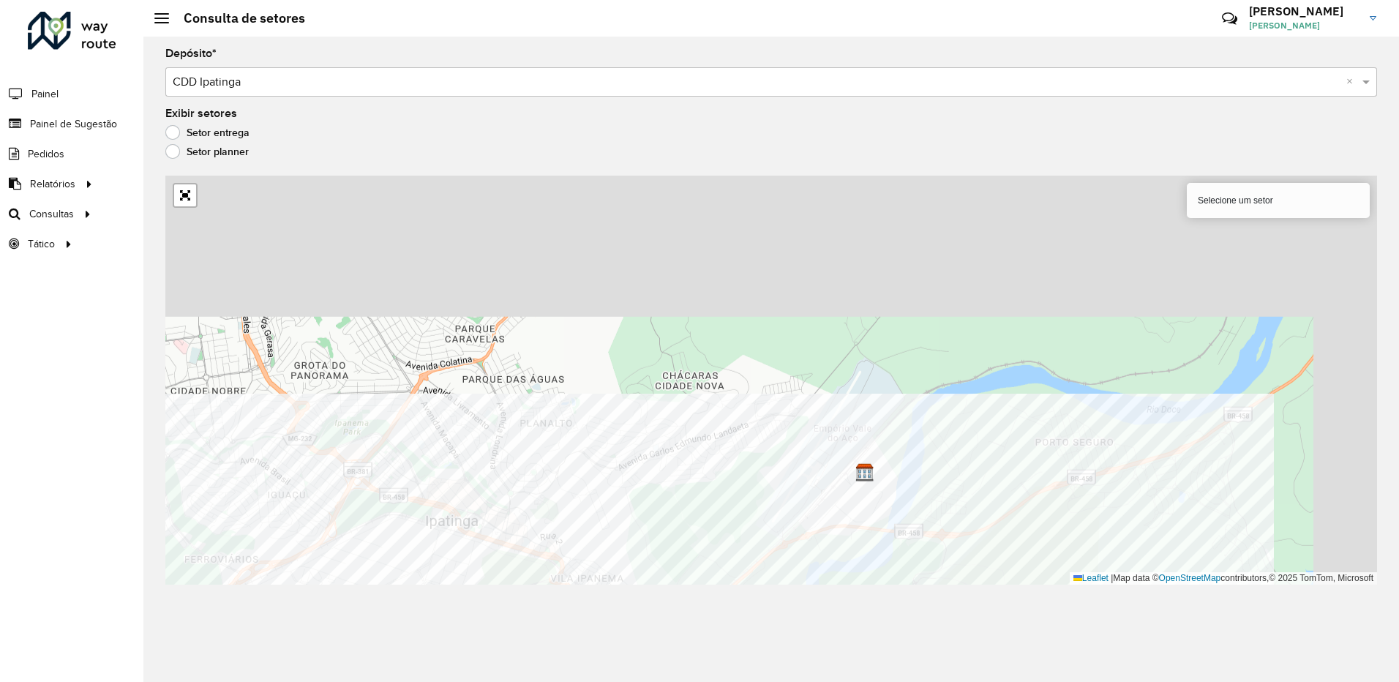
click at [630, 602] on div "Depósito * Selecione um depósito × CDD Ipatinga × Exibir setores Setor entrega …" at bounding box center [771, 360] width 1256 height 646
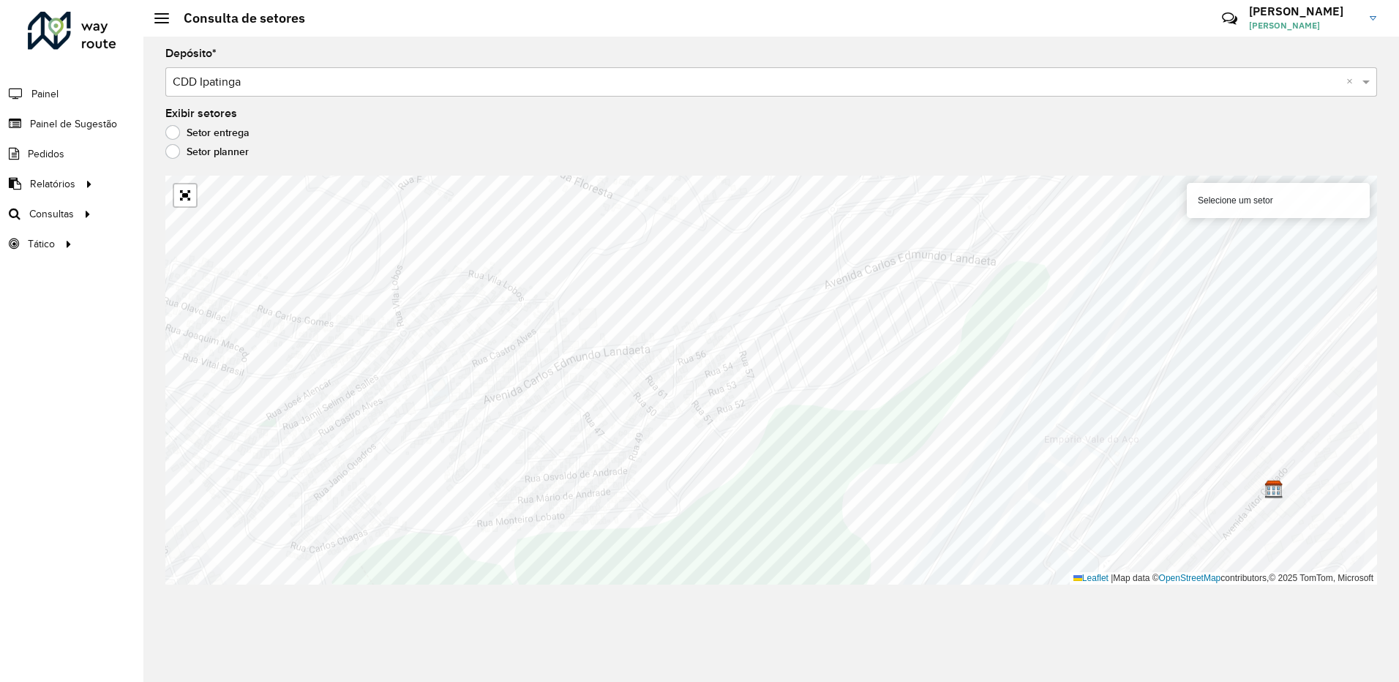
click at [1253, 192] on div "Selecione um setor" at bounding box center [1278, 200] width 183 height 35
click at [1251, 198] on div "Selecione um setor" at bounding box center [1278, 200] width 183 height 35
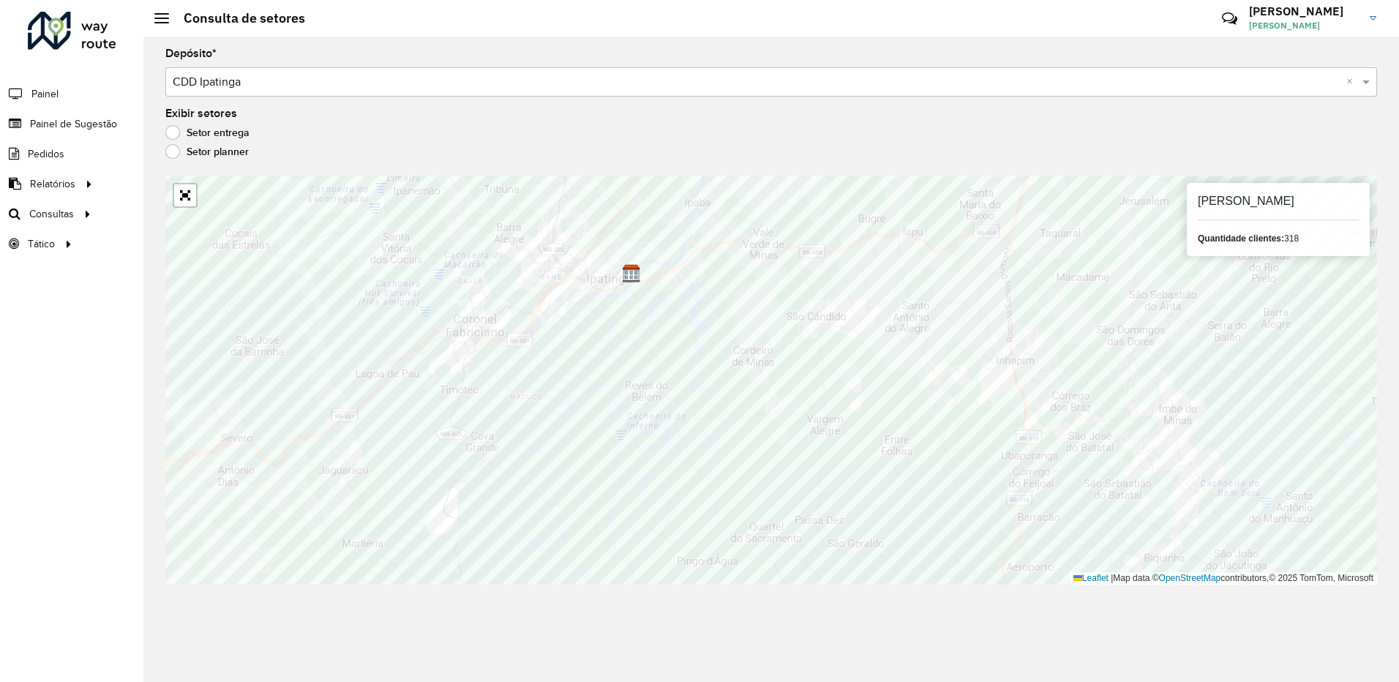
click at [173, 134] on label "Setor entrega" at bounding box center [207, 132] width 84 height 15
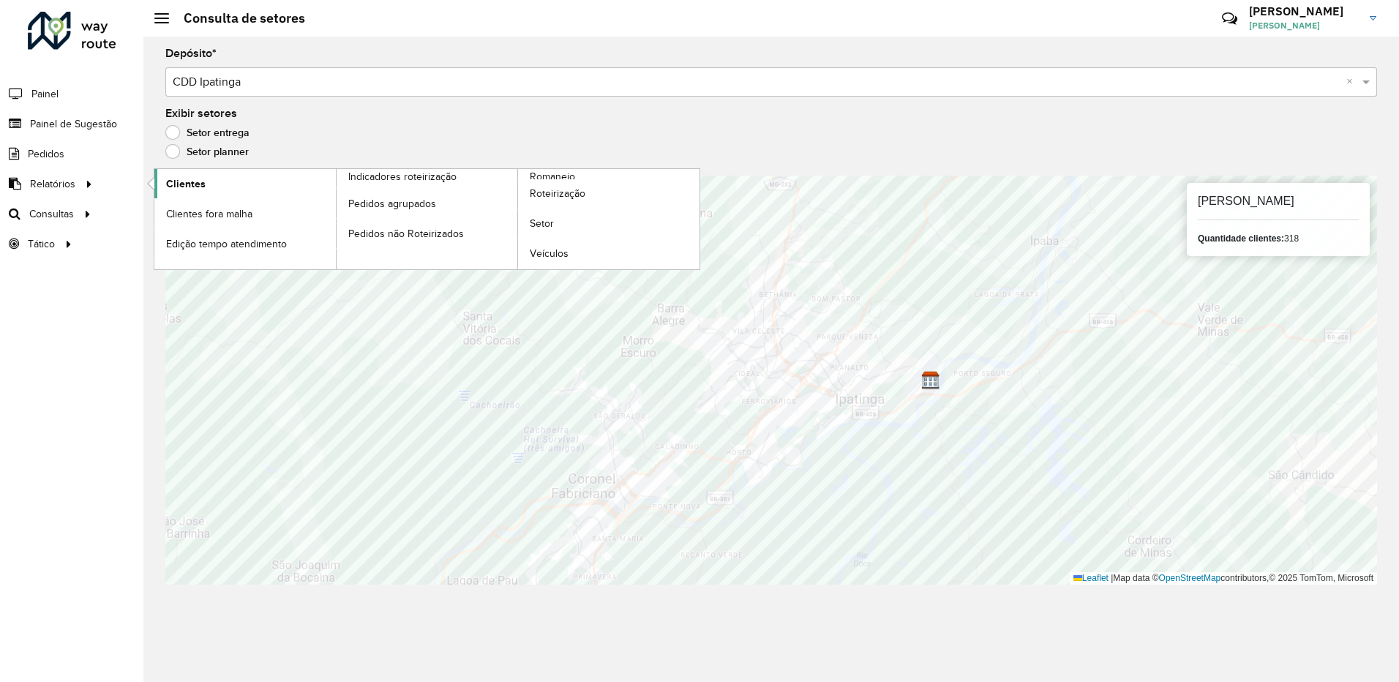
click at [192, 184] on span "Clientes" at bounding box center [186, 183] width 40 height 15
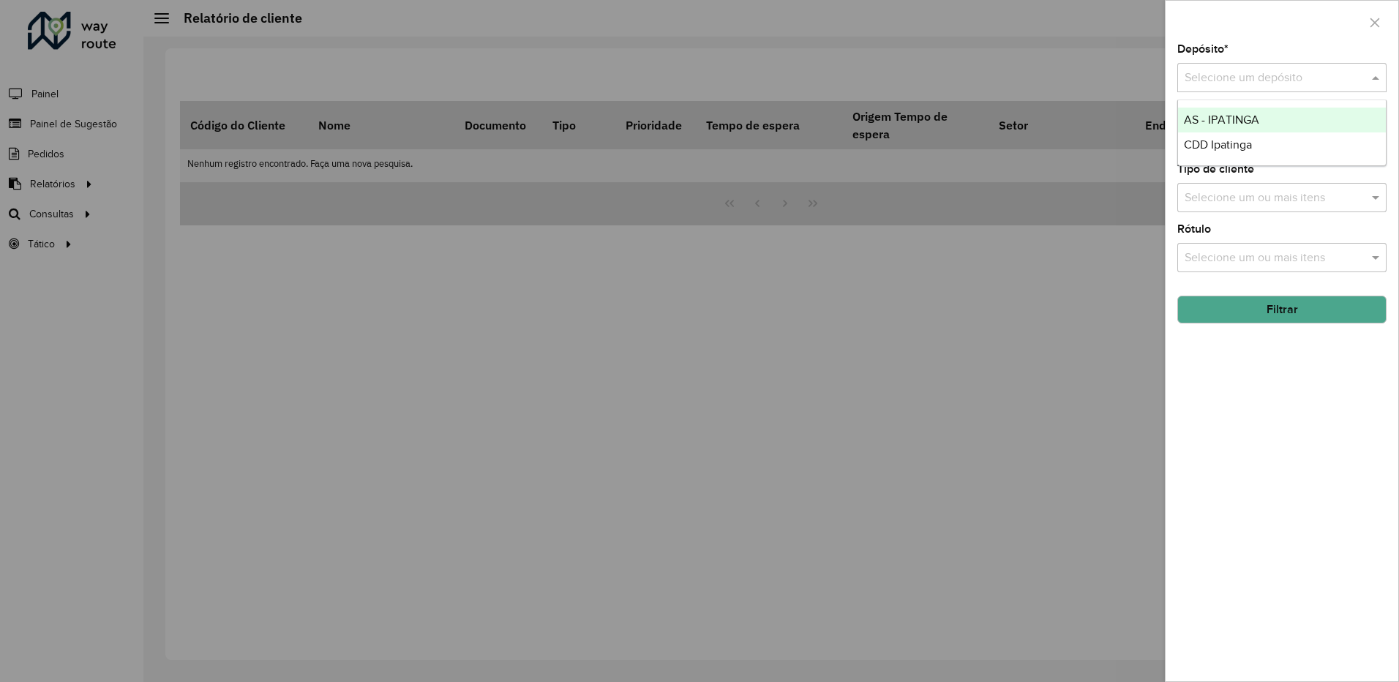
click at [1260, 92] on div "Selecione um depósito" at bounding box center [1282, 77] width 209 height 29
click at [1257, 149] on div "CDD Ipatinga" at bounding box center [1282, 144] width 208 height 25
click at [1370, 318] on button "Filtrar" at bounding box center [1282, 310] width 209 height 28
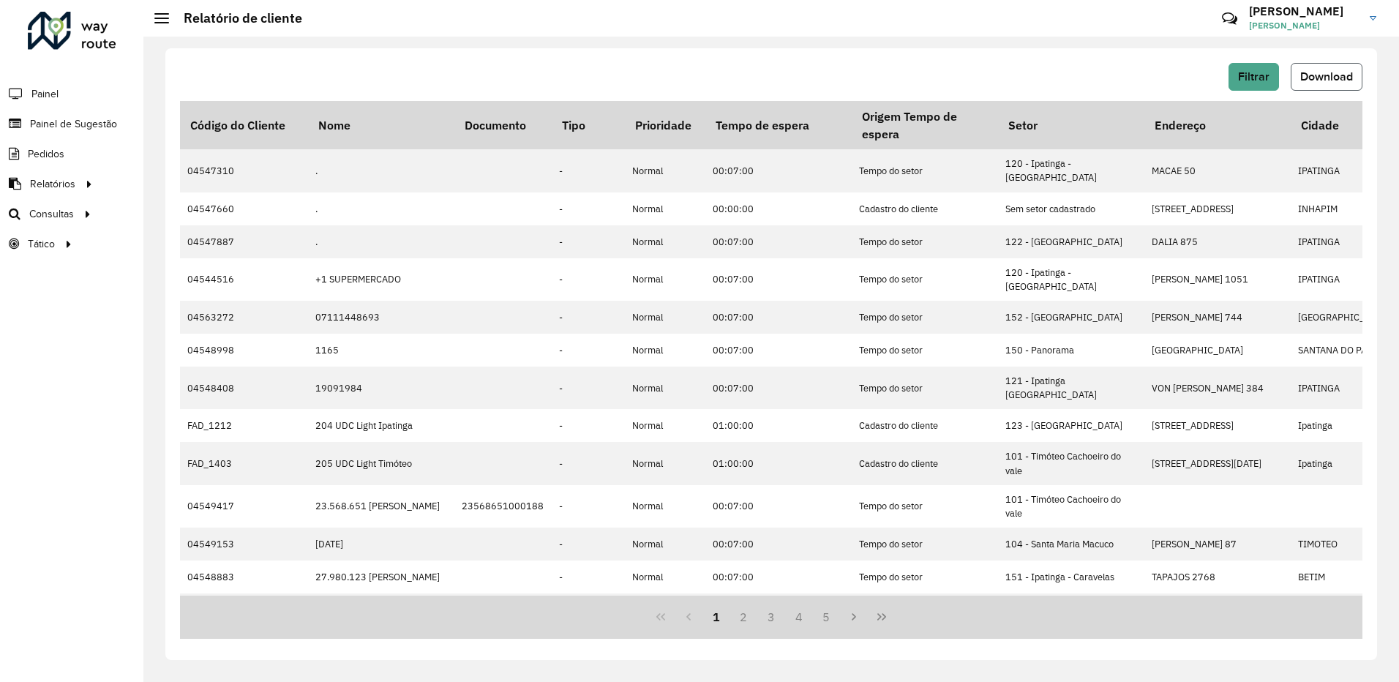
click at [1325, 84] on button "Download" at bounding box center [1327, 77] width 72 height 28
click at [59, 209] on span "Consultas" at bounding box center [53, 213] width 48 height 15
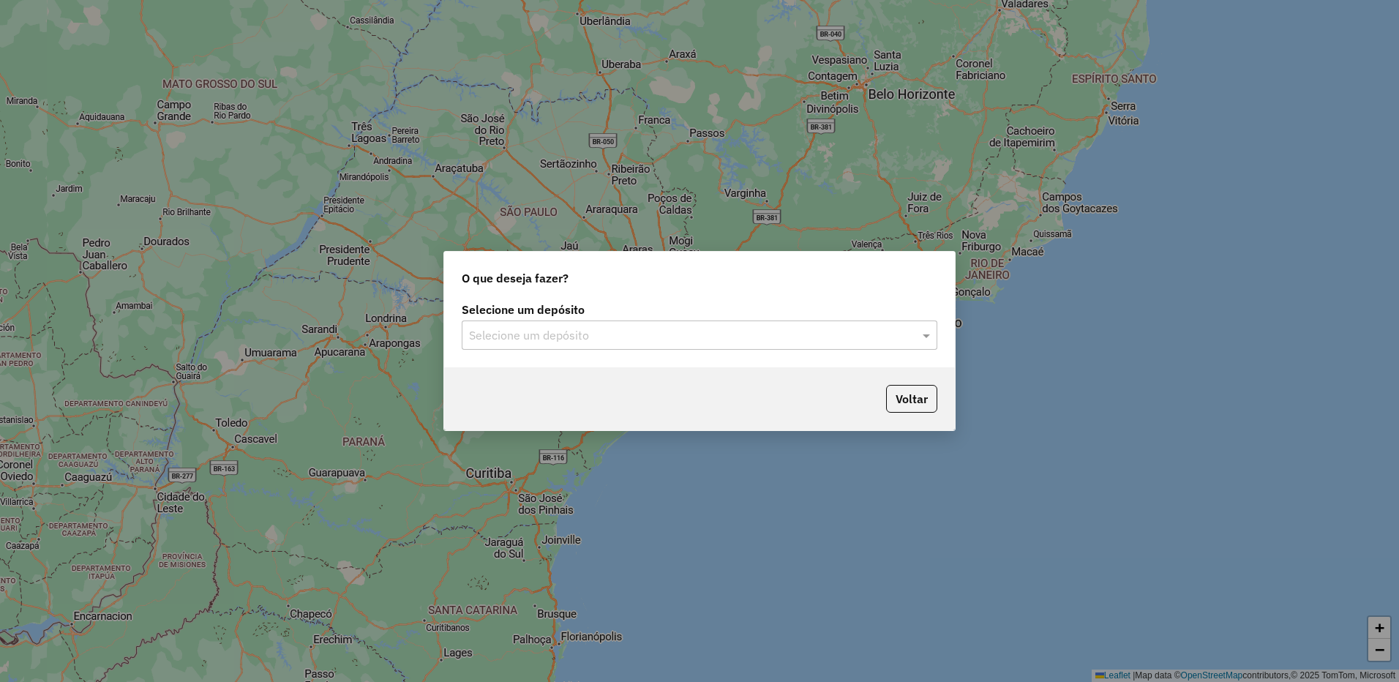
click at [880, 332] on input "text" at bounding box center [685, 336] width 432 height 18
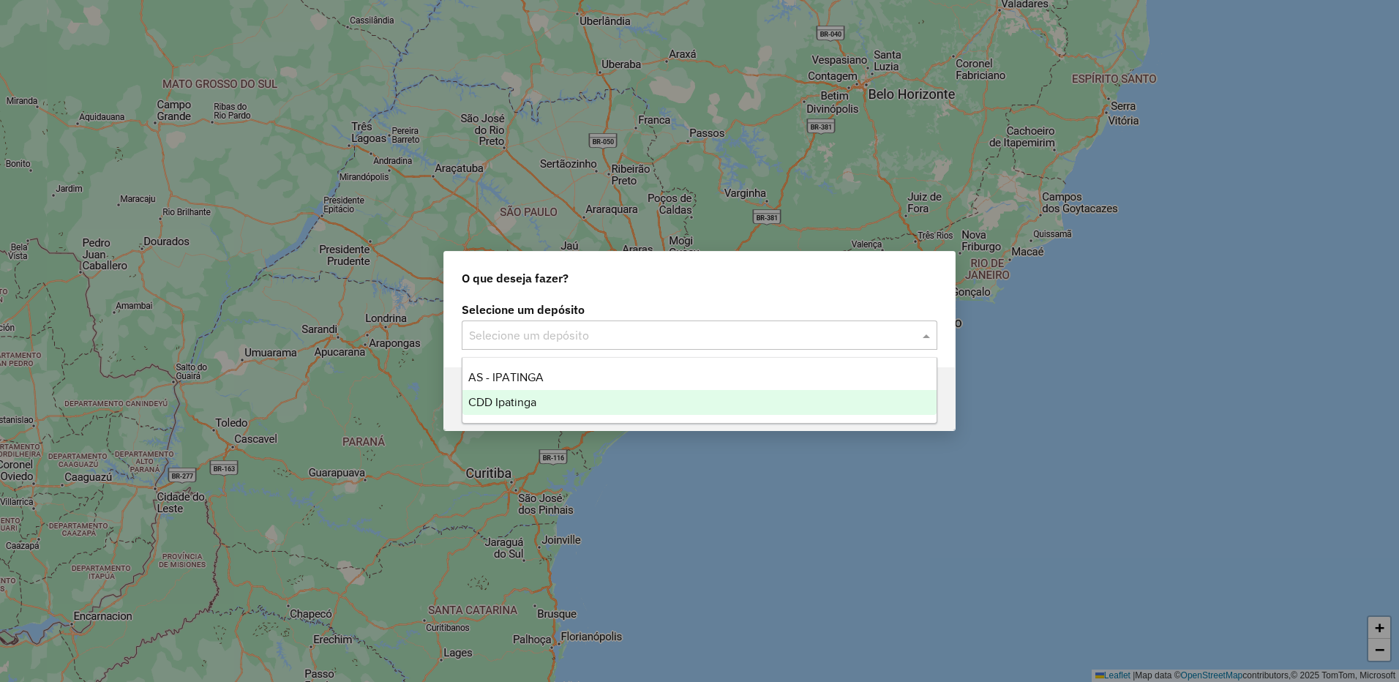
click at [716, 406] on div "CDD Ipatinga" at bounding box center [700, 402] width 474 height 25
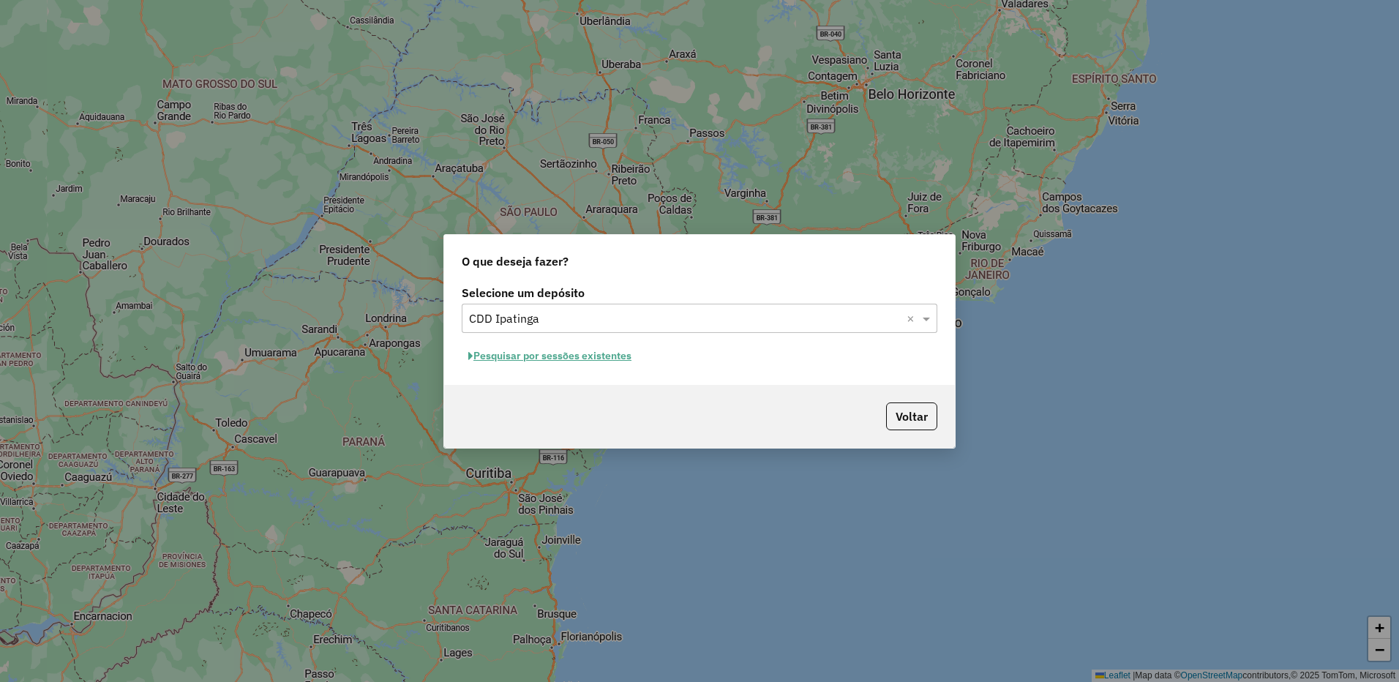
click at [621, 359] on button "Pesquisar por sessões existentes" at bounding box center [550, 356] width 176 height 23
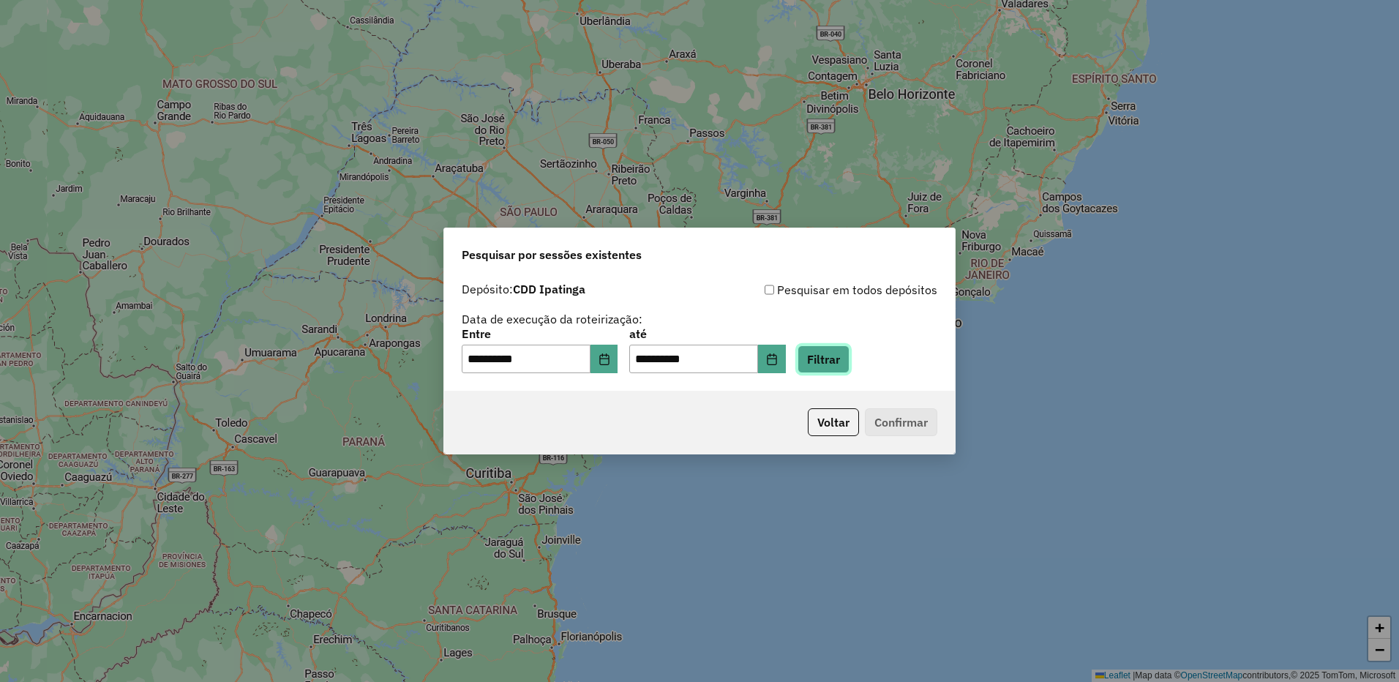
click at [850, 369] on button "Filtrar" at bounding box center [824, 359] width 52 height 28
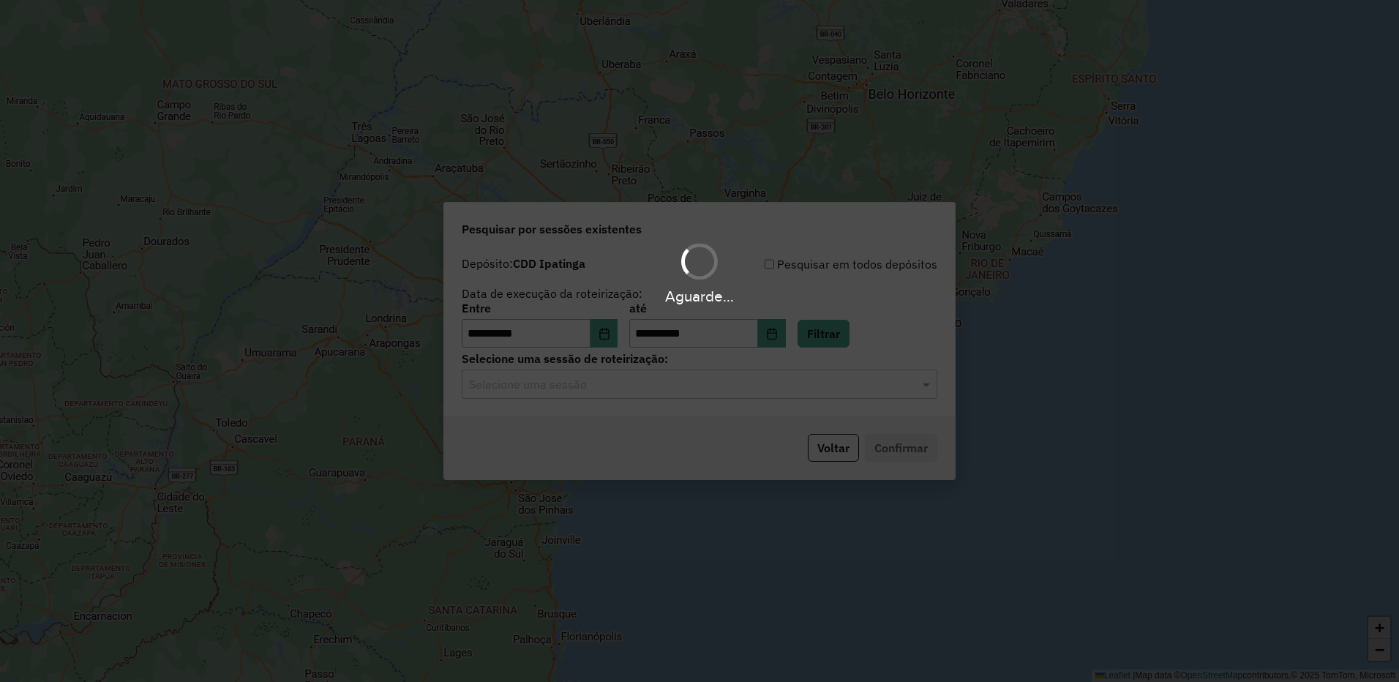
click at [872, 388] on input "text" at bounding box center [685, 385] width 432 height 18
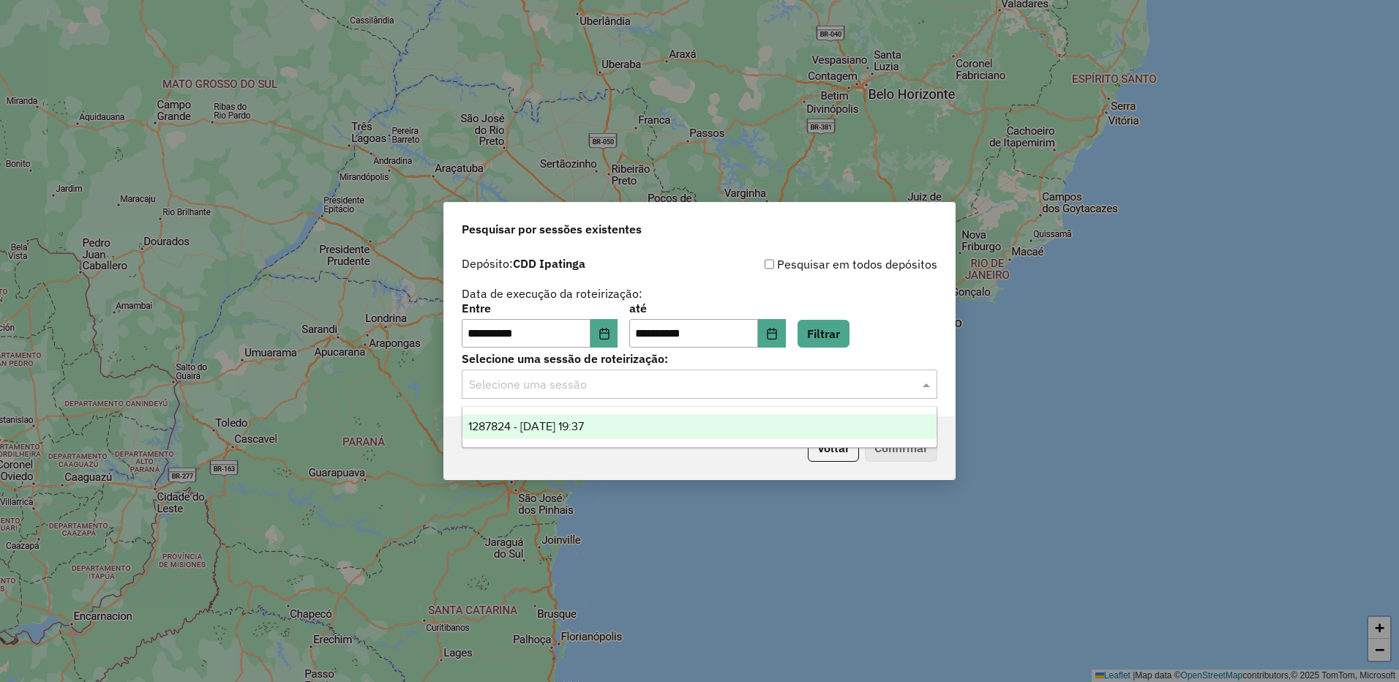
click at [717, 436] on div "1287824 - 03/10/2025 19:37" at bounding box center [700, 426] width 474 height 25
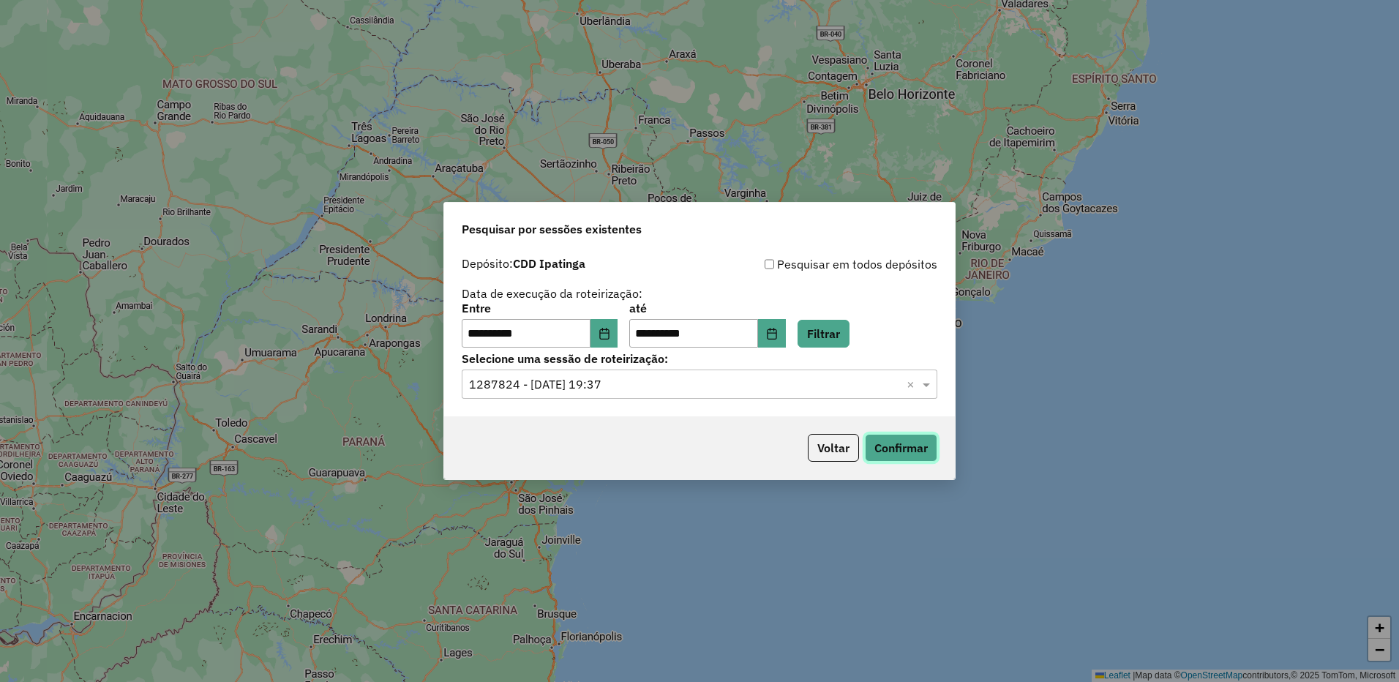
click at [897, 457] on button "Confirmar" at bounding box center [901, 448] width 72 height 28
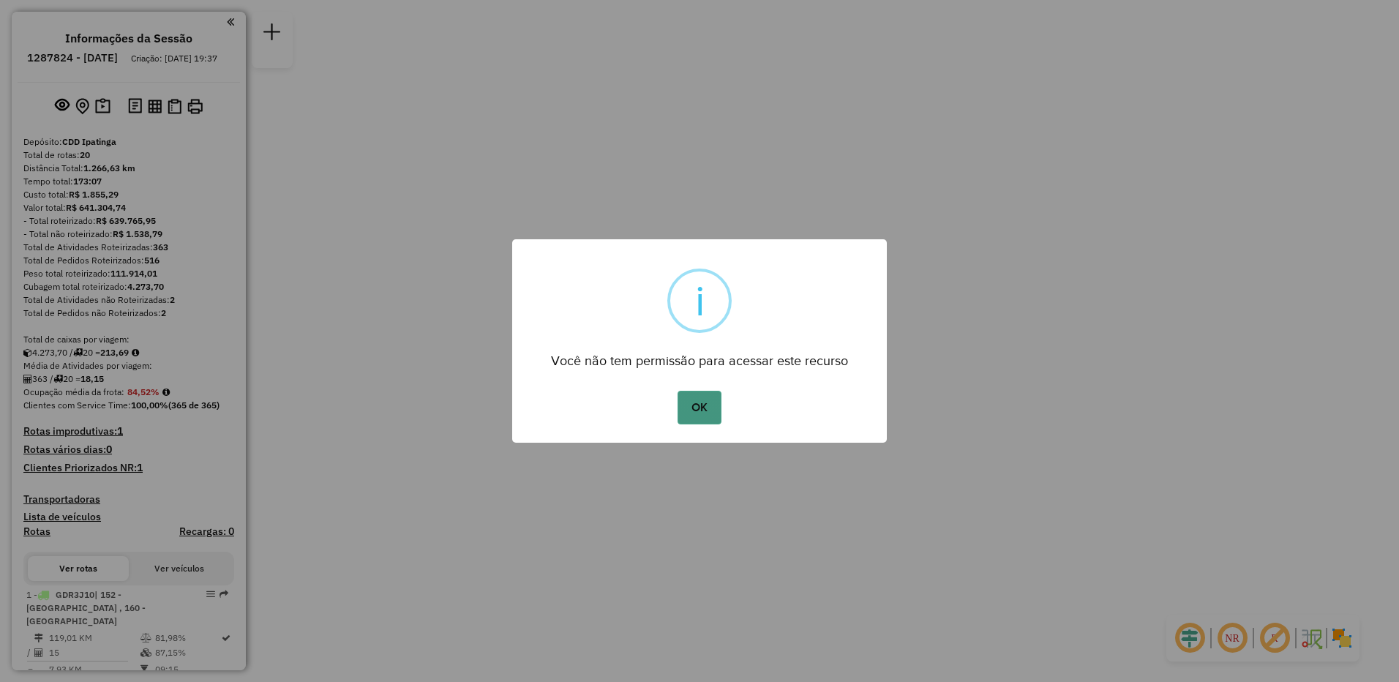
click at [713, 409] on button "OK" at bounding box center [699, 408] width 43 height 34
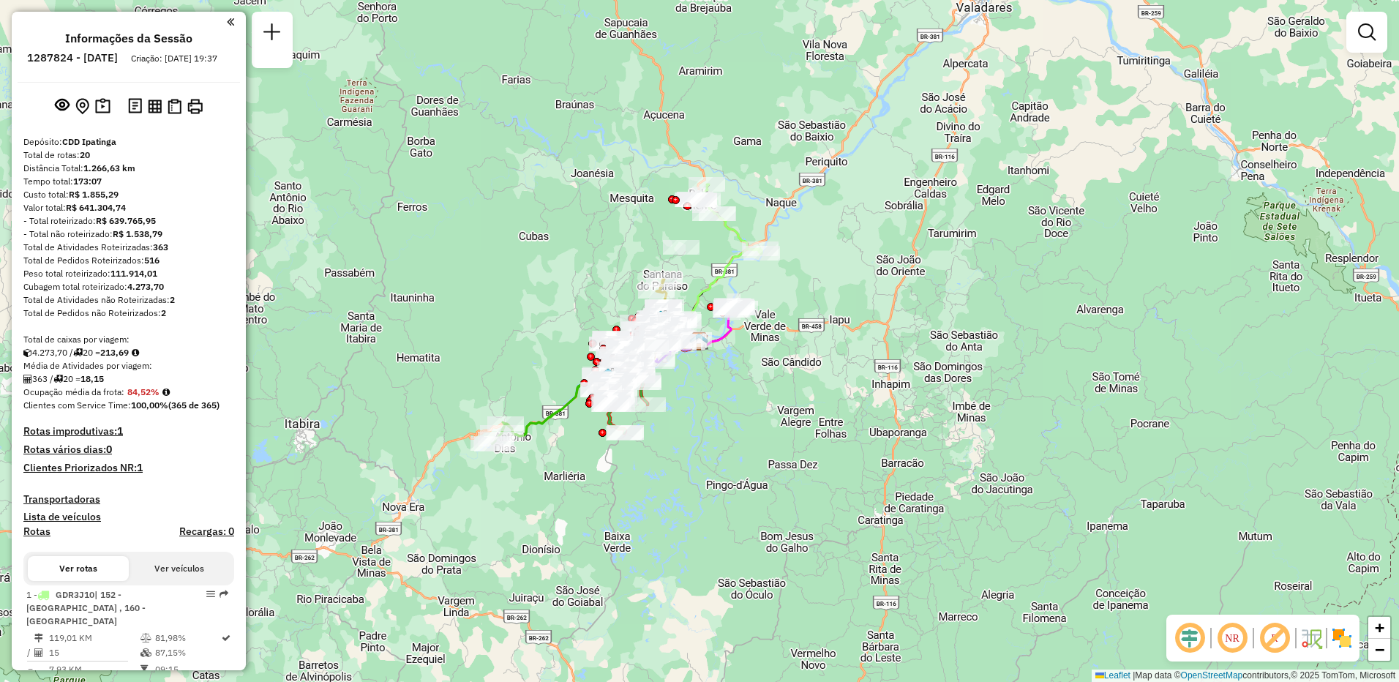
scroll to position [366, 0]
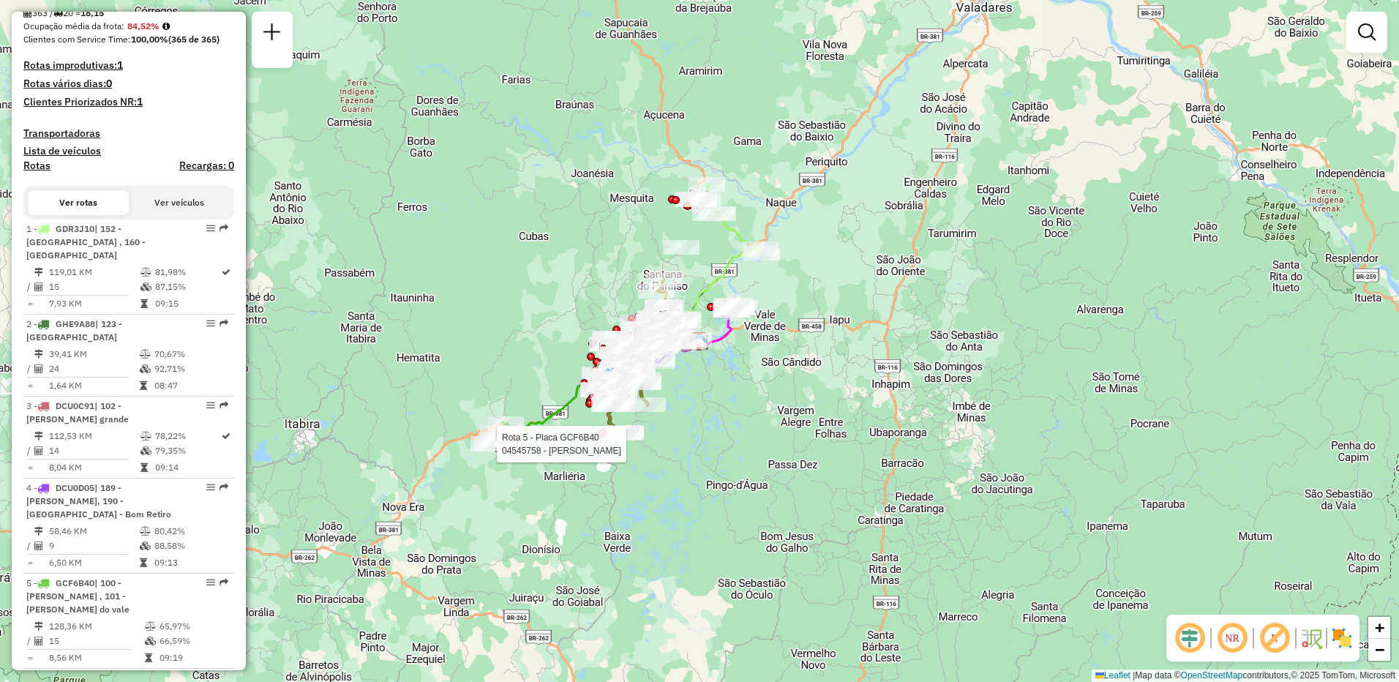
select select "**********"
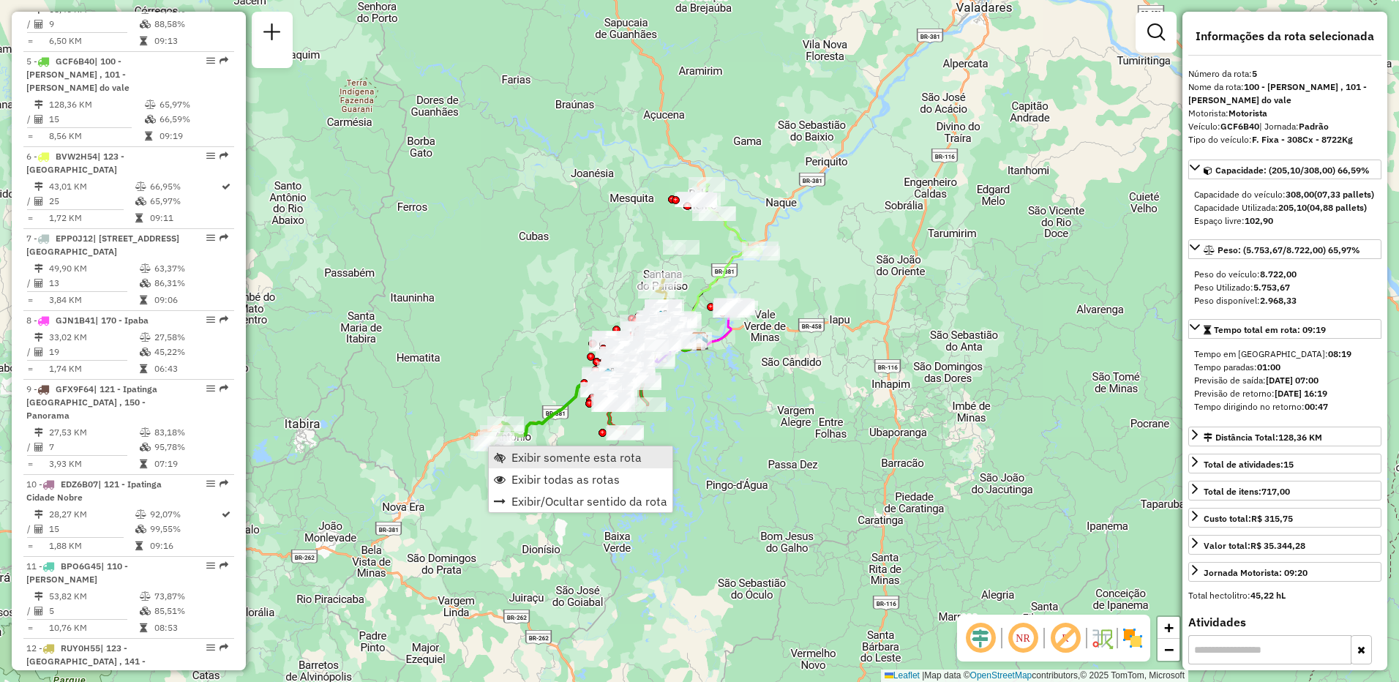
scroll to position [915, 0]
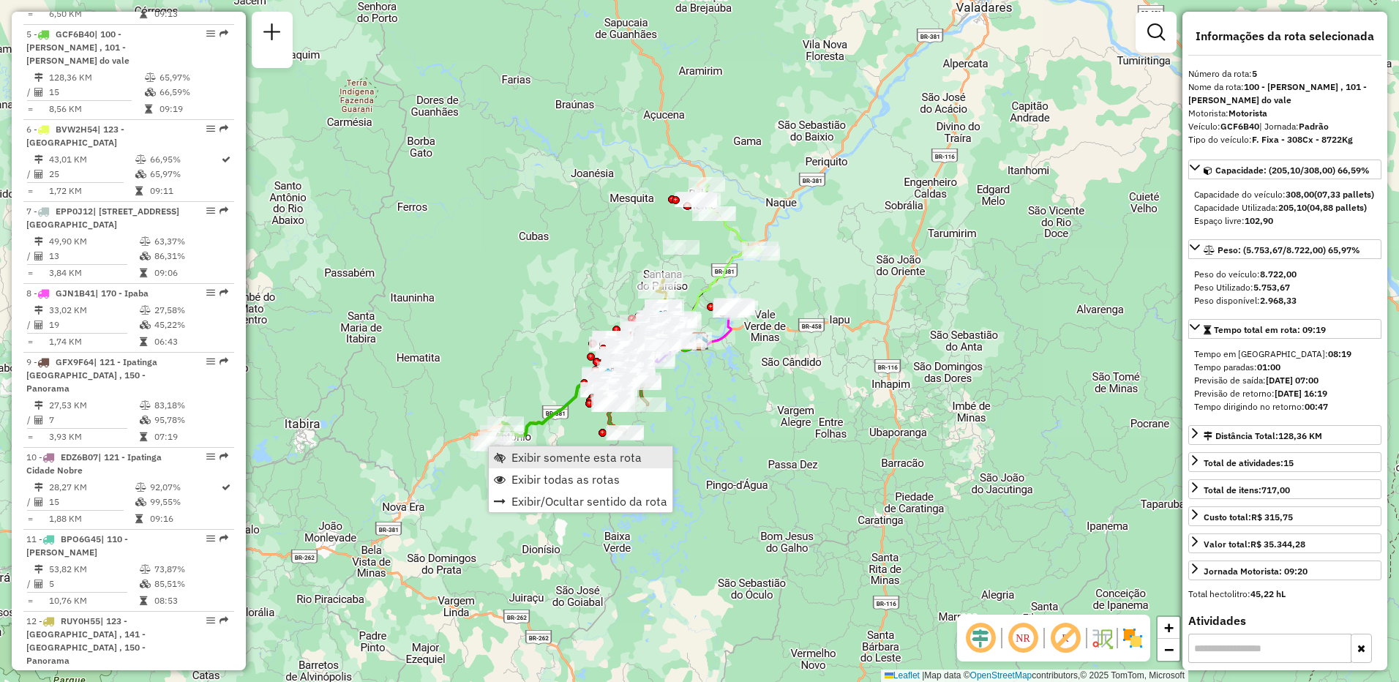
click at [531, 459] on span "Exibir somente esta rota" at bounding box center [577, 458] width 130 height 12
